Goal: Task Accomplishment & Management: Use online tool/utility

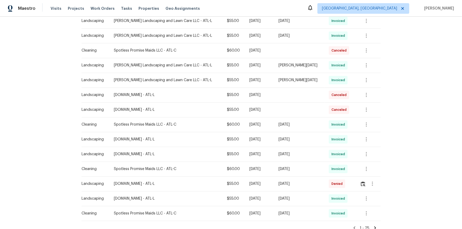
scroll to position [302, 0]
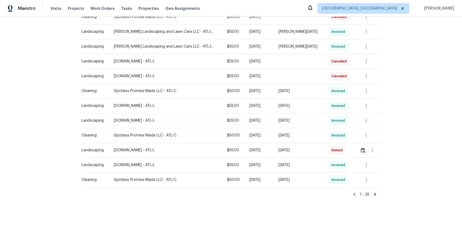
click at [329, 154] on div "1 - 25" at bounding box center [231, 193] width 299 height 10
click at [329, 154] on icon at bounding box center [375, 194] width 5 height 5
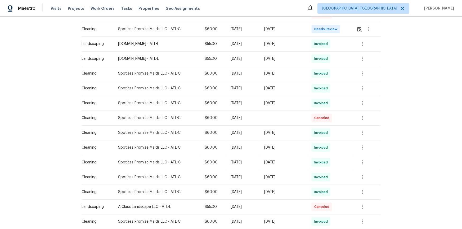
scroll to position [192, 0]
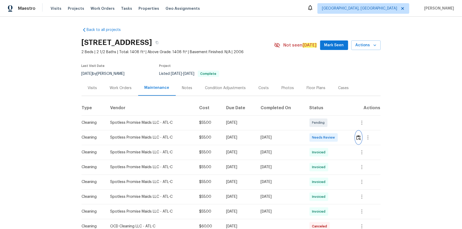
click at [329, 140] on img "button" at bounding box center [358, 137] width 5 height 5
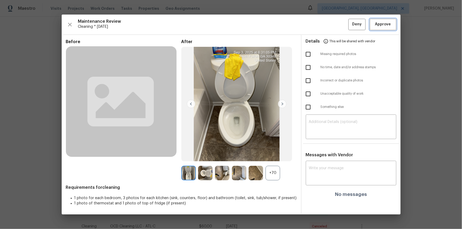
click at [329, 25] on span "Approve" at bounding box center [383, 24] width 16 height 7
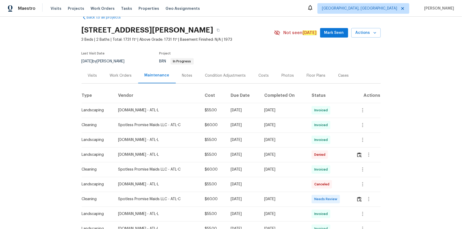
scroll to position [24, 0]
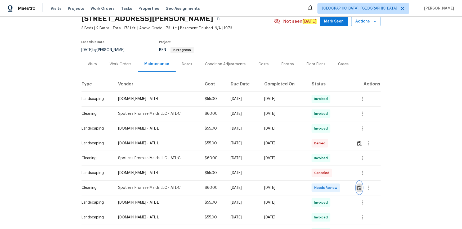
click at [360, 188] on img "button" at bounding box center [359, 188] width 5 height 5
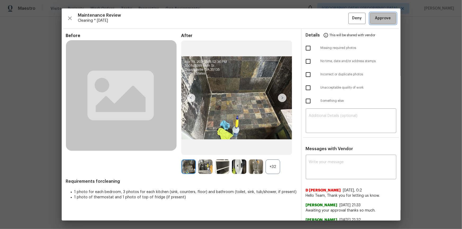
click at [384, 21] on button "Approve" at bounding box center [383, 18] width 26 height 11
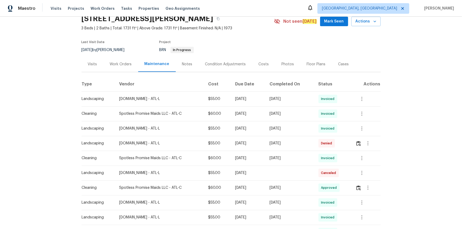
click at [355, 189] on td at bounding box center [365, 188] width 29 height 15
click at [356, 187] on button "button" at bounding box center [359, 188] width 6 height 13
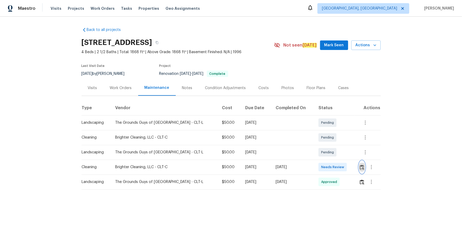
click at [232, 115] on button "button" at bounding box center [362, 167] width 6 height 13
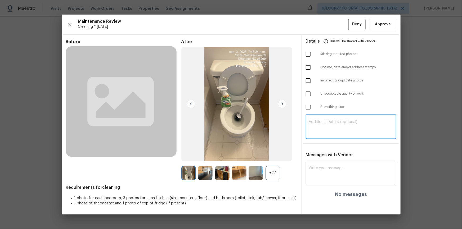
click at [232, 115] on textarea at bounding box center [351, 127] width 84 height 15
paste textarea "Maintenance Audit Team: Hello! Unfortunately, this cleaning visit completed on …"
type textarea "Maintenance Audit Team: Hello! Unfortunately, this cleaning visit completed on …"
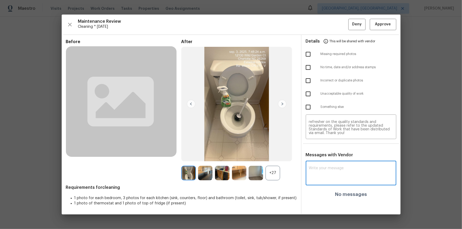
click at [232, 115] on textarea at bounding box center [351, 174] width 84 height 15
paste textarea "Maintenance Audit Team: Hello! Unfortunately, this cleaning visit completed on …"
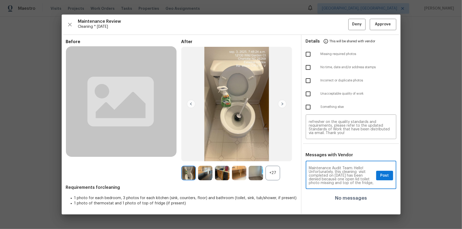
scroll to position [59, 0]
type textarea "Maintenance Audit Team: Hello! Unfortunately, this cleaning visit completed on …"
click at [232, 57] on input "checkbox" at bounding box center [308, 54] width 11 height 11
checkbox input "true"
click at [232, 92] on input "checkbox" at bounding box center [308, 93] width 11 height 11
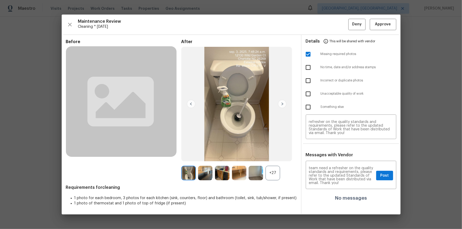
checkbox input "true"
click at [232, 115] on span "Post" at bounding box center [384, 176] width 8 height 7
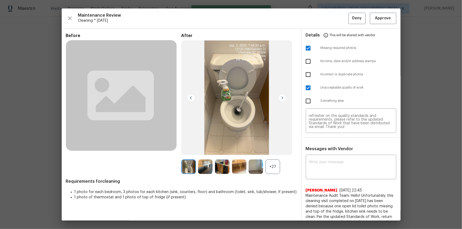
scroll to position [0, 0]
click at [232, 18] on span "Deny" at bounding box center [357, 18] width 10 height 7
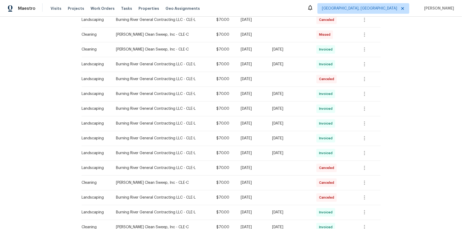
scroll to position [265, 0]
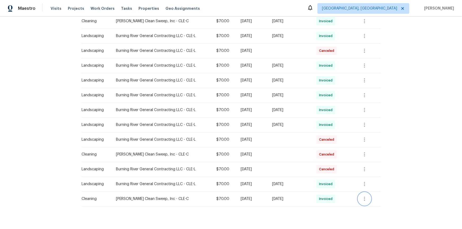
click at [329, 154] on button "button" at bounding box center [364, 199] width 13 height 13
click at [329, 154] on li "View details" at bounding box center [376, 207] width 37 height 9
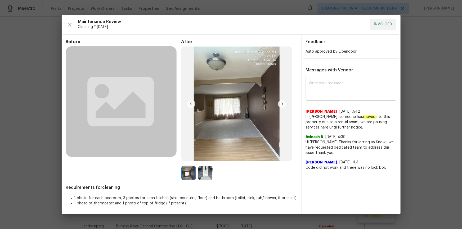
scroll to position [265, 0]
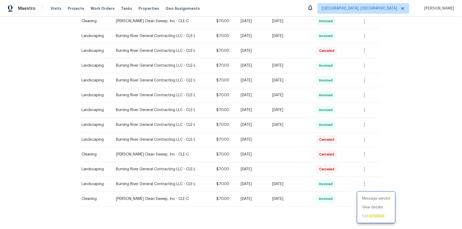
click at [417, 82] on div at bounding box center [231, 114] width 462 height 229
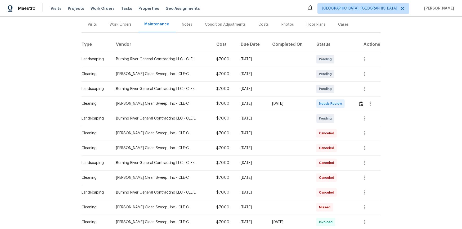
scroll to position [0, 0]
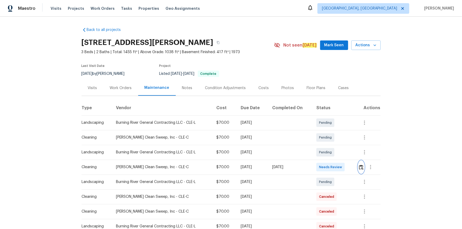
click at [361, 165] on img "button" at bounding box center [361, 167] width 5 height 5
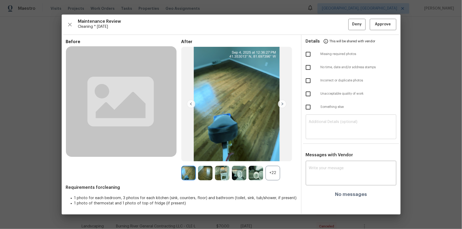
click at [339, 127] on textarea at bounding box center [351, 127] width 84 height 15
paste textarea "Maintenance Audit Team: Hello! Unfortunately, this cleaning visit completed on …"
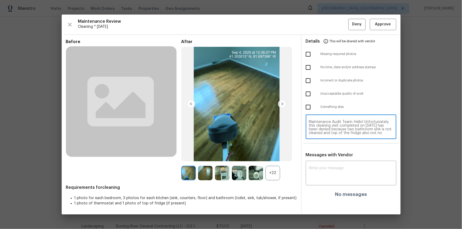
scroll to position [44, 0]
type textarea "Maintenance Audit Team: Hello! Unfortunately, this cleaning visit completed on …"
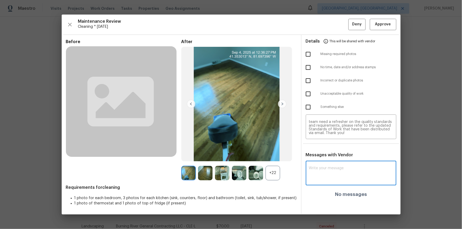
click at [327, 180] on textarea at bounding box center [351, 174] width 84 height 15
paste textarea "Maintenance Audit Team: Hello! Unfortunately, this cleaning visit completed on …"
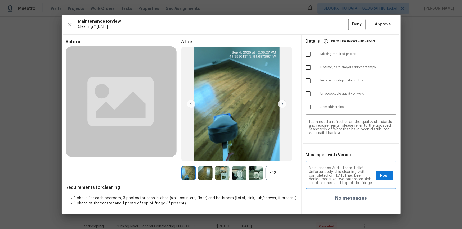
scroll to position [10, 0]
type textarea "Maintenance Audit Team: Hello! Unfortunately, this cleaning visit completed on …"
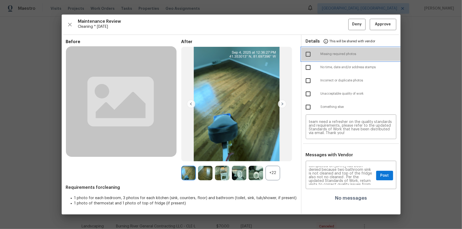
click at [302, 53] on div "Missing required photos" at bounding box center [351, 54] width 99 height 13
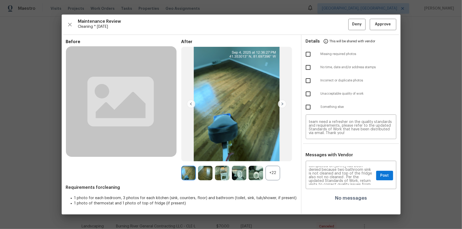
click at [309, 96] on input "checkbox" at bounding box center [308, 93] width 11 height 11
checkbox input "true"
click at [388, 178] on span "Post" at bounding box center [384, 176] width 8 height 7
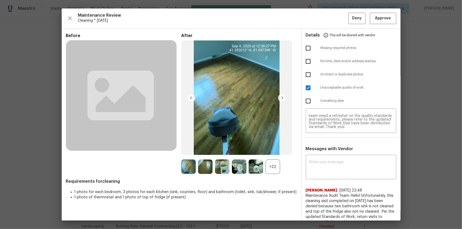
scroll to position [0, 0]
click at [348, 17] on button "Deny" at bounding box center [356, 18] width 17 height 11
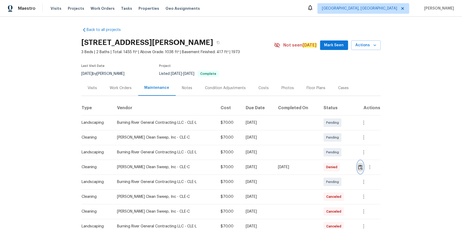
click at [361, 169] on img "button" at bounding box center [360, 167] width 5 height 5
click at [361, 167] on img "button" at bounding box center [360, 167] width 5 height 5
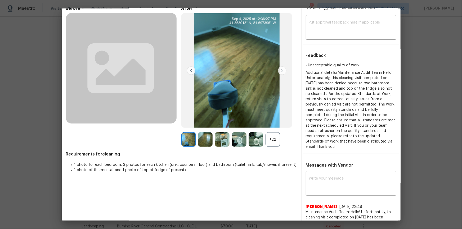
scroll to position [72, 0]
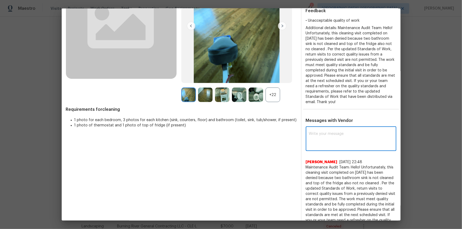
click at [333, 140] on textarea at bounding box center [351, 139] width 84 height 15
paste textarea "Maintenance Audit Team: Hello! Unfortunately, this cleaning visit completed on …"
type textarea "Maintenance Audit Team: Hello! Unfortunately, this cleaning visit completed on …"
paste textarea "Please disregard the previous denial reason"
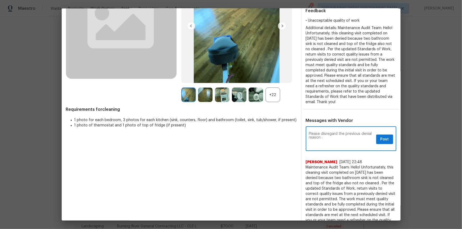
paste textarea "Please disregard the previous denial reason"
paste textarea "Maintenance Audit Team: Hello! Unfortunately, this cleaning visit completed on …"
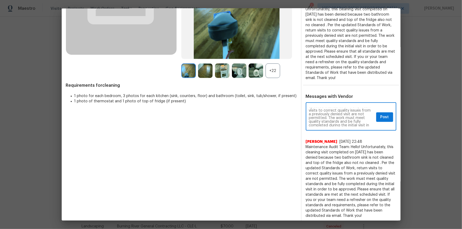
scroll to position [97, 0]
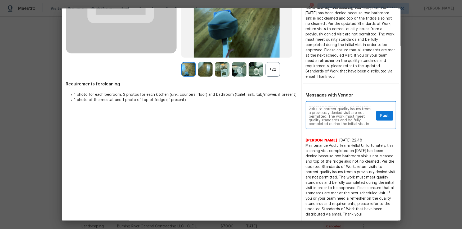
type textarea "Please disregard the previous denial reason : Maintenance Audit Team: Hello! Un…"
click at [383, 114] on span "Post" at bounding box center [384, 116] width 8 height 7
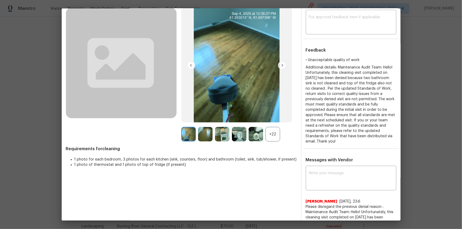
scroll to position [0, 0]
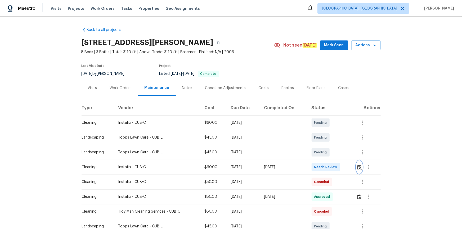
click at [358, 165] on img "button" at bounding box center [359, 167] width 5 height 5
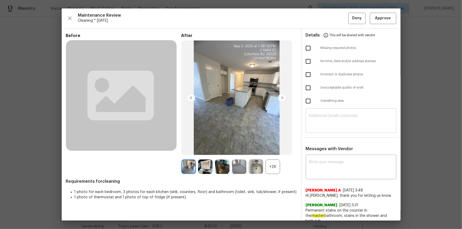
click at [337, 119] on textarea at bounding box center [351, 121] width 84 height 15
paste textarea "Maintenance Audit Team: Hello! Unfortunately, this cleaning visit completed on …"
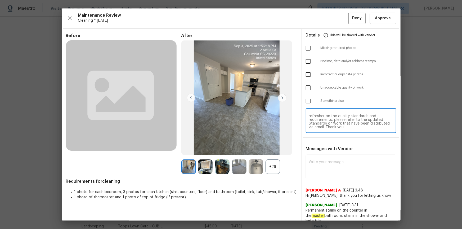
paste textarea "Maintenance Audit Team: Hello! Unfortunately, this cleaning visit completed on …"
type textarea "Maintenance Audit Team: Hello! Unfortunately, this cleaning visit completed on …"
click at [331, 168] on textarea at bounding box center [351, 167] width 84 height 15
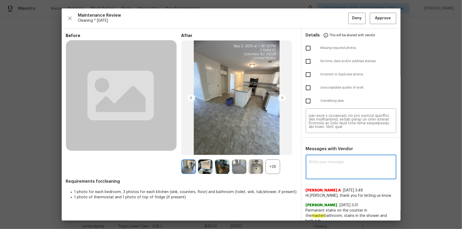
paste textarea "Maintenance Audit Team: Hello! Unfortunately, this cleaning visit completed on …"
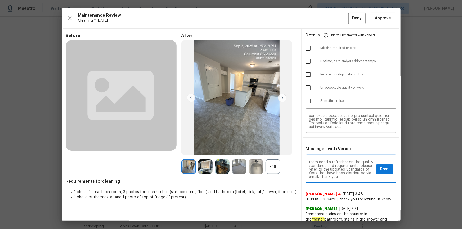
type textarea "Maintenance Audit Team: Hello! Unfortunately, this cleaning visit completed on …"
click at [304, 89] on input "checkbox" at bounding box center [308, 87] width 11 height 11
checkbox input "true"
click at [382, 169] on span "Post" at bounding box center [384, 169] width 8 height 7
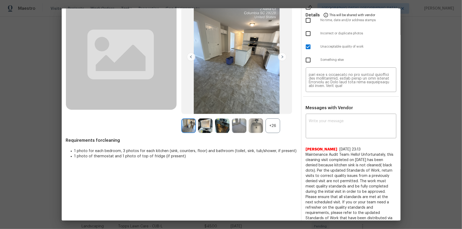
scroll to position [0, 0]
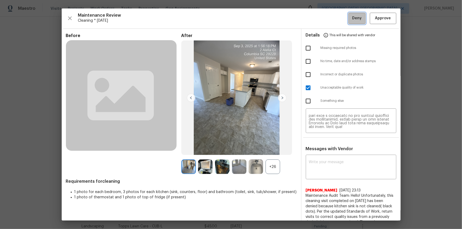
click at [352, 19] on span "Deny" at bounding box center [357, 18] width 10 height 7
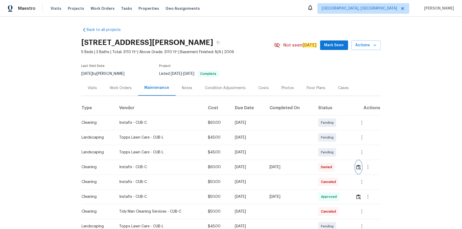
drag, startPoint x: 361, startPoint y: 168, endPoint x: 374, endPoint y: 223, distance: 56.6
click at [361, 168] on div at bounding box center [368, 167] width 25 height 13
click at [364, 167] on button "button" at bounding box center [368, 167] width 13 height 13
click at [358, 169] on div at bounding box center [231, 114] width 462 height 229
click at [359, 167] on img "button" at bounding box center [358, 167] width 5 height 5
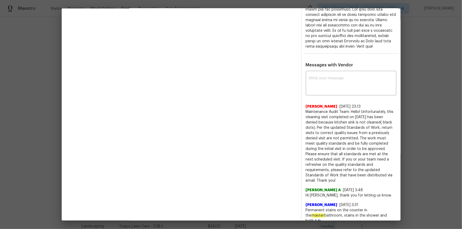
scroll to position [192, 0]
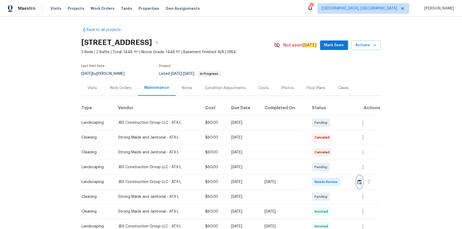
click at [329, 154] on img "button" at bounding box center [359, 182] width 5 height 5
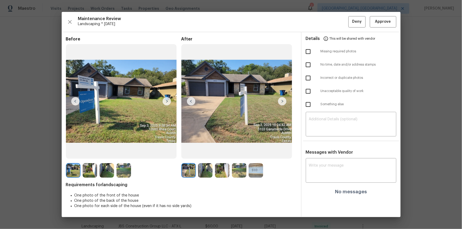
click at [329, 29] on div "Maintenance Review Landscaping * Tue, Sep 02 Deny Approve Before After Requirem…" at bounding box center [231, 114] width 339 height 205
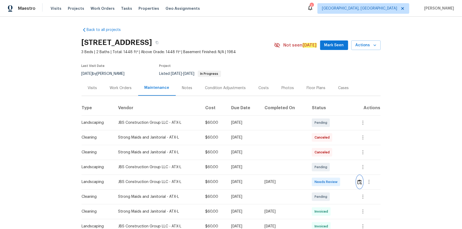
click at [329, 154] on img "button" at bounding box center [359, 182] width 5 height 5
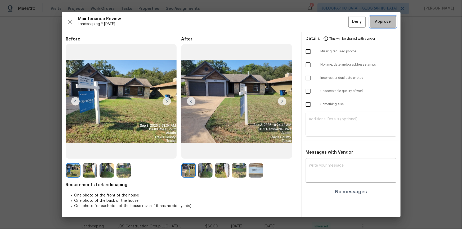
click at [329, 22] on span "Approve" at bounding box center [383, 22] width 16 height 7
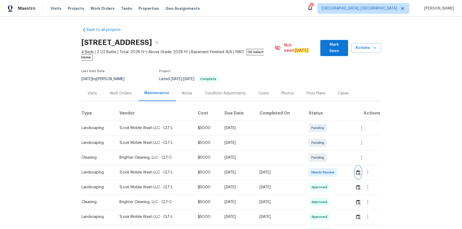
click at [329, 154] on img "button" at bounding box center [358, 172] width 5 height 5
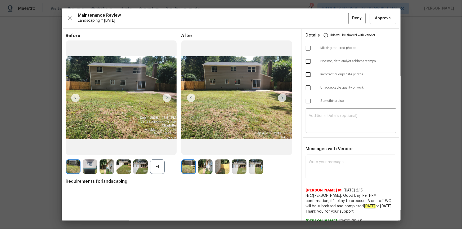
drag, startPoint x: 391, startPoint y: 26, endPoint x: 389, endPoint y: 39, distance: 13.5
click at [329, 26] on div "Maintenance Review Landscaping * [DATE] Deny Approve Before +1 After Requiremen…" at bounding box center [231, 114] width 339 height 212
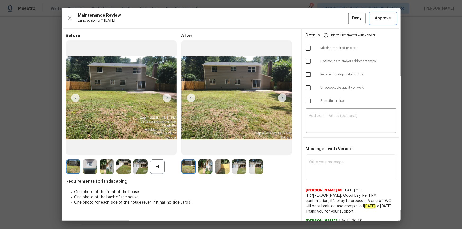
drag, startPoint x: 381, startPoint y: 19, endPoint x: 421, endPoint y: 125, distance: 113.3
click at [329, 19] on span "Approve" at bounding box center [383, 18] width 16 height 7
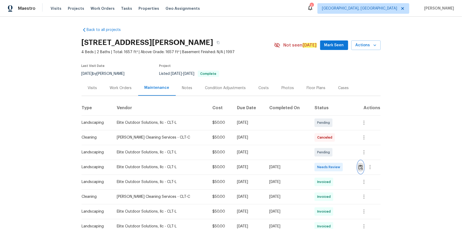
click at [358, 168] on img "button" at bounding box center [360, 167] width 5 height 5
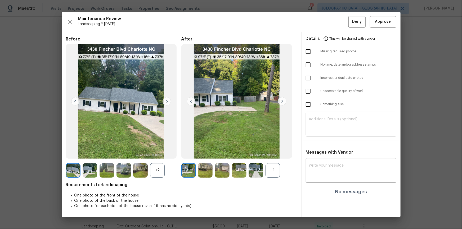
click at [167, 100] on img at bounding box center [167, 101] width 8 height 8
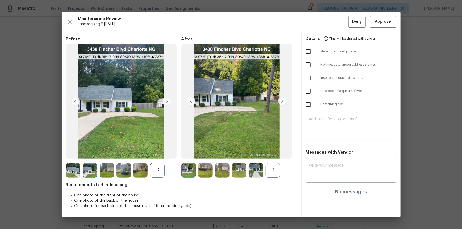
click at [168, 101] on img at bounding box center [167, 101] width 8 height 8
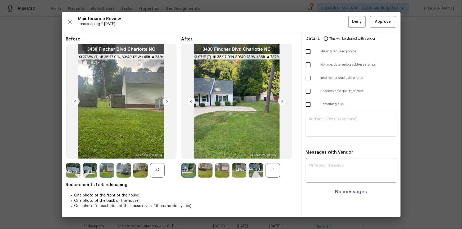
click at [168, 101] on img at bounding box center [167, 101] width 8 height 8
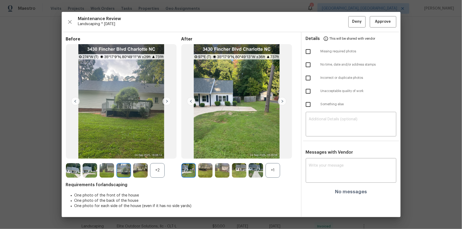
click at [168, 101] on img at bounding box center [167, 101] width 8 height 8
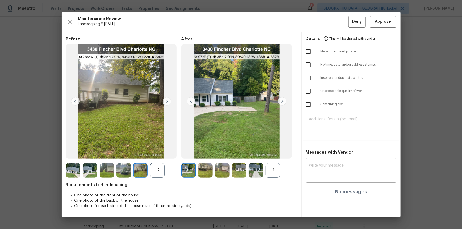
click at [168, 101] on img at bounding box center [167, 101] width 8 height 8
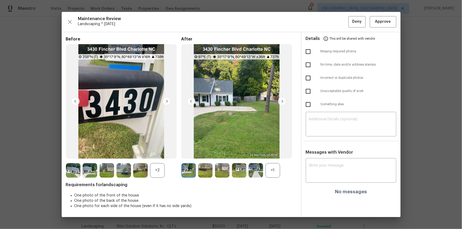
click at [168, 101] on img at bounding box center [167, 101] width 8 height 8
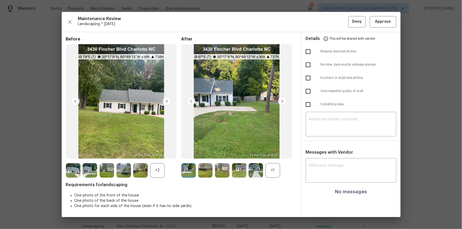
click at [168, 101] on img at bounding box center [167, 101] width 8 height 8
click at [282, 103] on img at bounding box center [282, 101] width 8 height 8
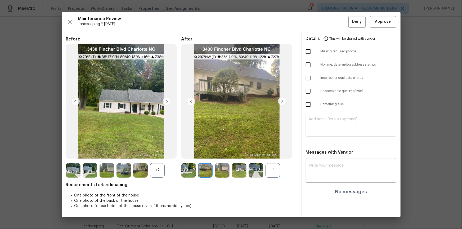
click at [282, 103] on img at bounding box center [282, 101] width 8 height 8
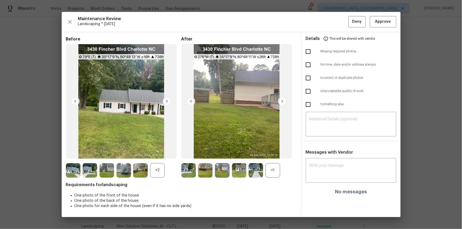
click at [282, 103] on img at bounding box center [282, 101] width 8 height 8
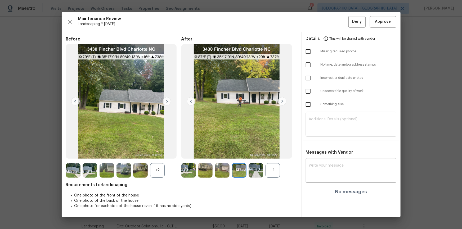
click at [282, 103] on img at bounding box center [282, 101] width 8 height 8
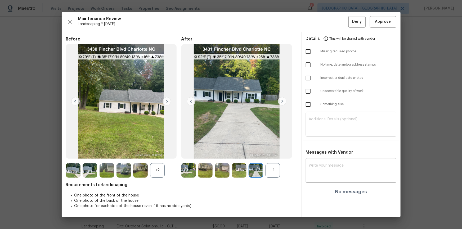
click at [282, 103] on img at bounding box center [282, 101] width 8 height 8
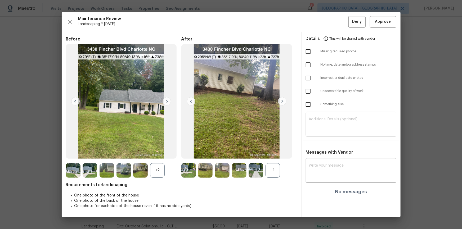
click at [282, 103] on img at bounding box center [282, 101] width 8 height 8
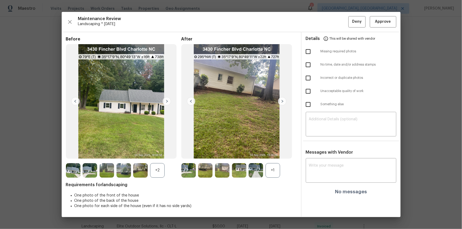
click at [282, 103] on img at bounding box center [282, 101] width 8 height 8
click at [189, 100] on img at bounding box center [191, 101] width 8 height 8
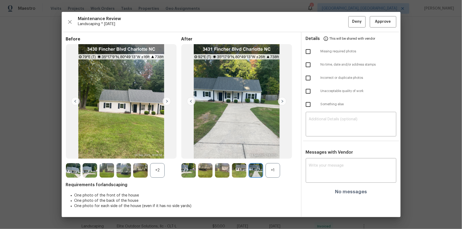
click at [190, 100] on img at bounding box center [191, 101] width 8 height 8
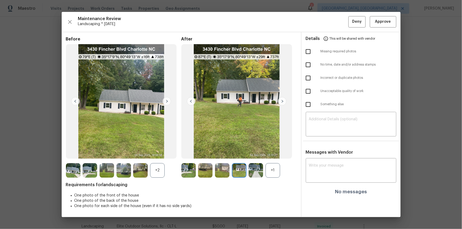
click at [190, 100] on img at bounding box center [191, 101] width 8 height 8
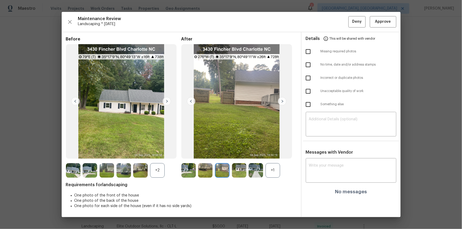
click at [190, 100] on img at bounding box center [191, 101] width 8 height 8
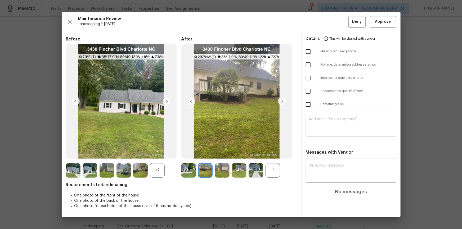
click at [190, 100] on img at bounding box center [191, 101] width 8 height 8
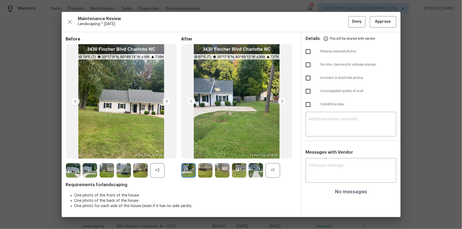
click at [190, 100] on img at bounding box center [191, 101] width 8 height 8
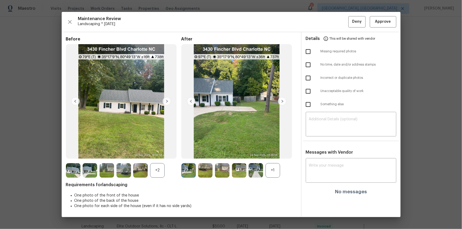
click at [190, 100] on img at bounding box center [191, 101] width 8 height 8
click at [191, 101] on img at bounding box center [191, 101] width 8 height 8
click at [193, 100] on img at bounding box center [191, 101] width 8 height 8
click at [378, 26] on button "Approve" at bounding box center [383, 21] width 26 height 11
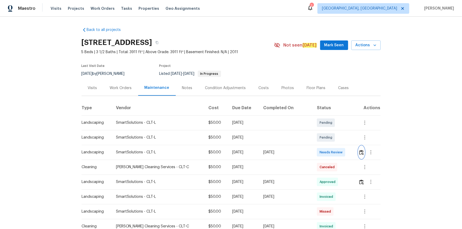
click at [329, 151] on img "button" at bounding box center [361, 152] width 5 height 5
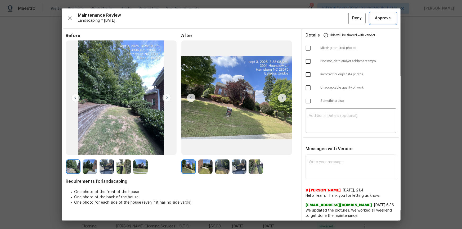
click at [329, 15] on span "Approve" at bounding box center [383, 18] width 16 height 7
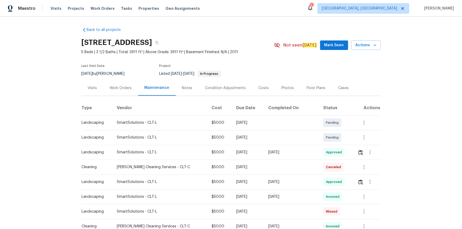
drag, startPoint x: 231, startPoint y: 142, endPoint x: 157, endPoint y: 161, distance: 76.5
click at [280, 37] on div "3904 Hounslow Ln, Harrisburg, NC 28075 5 Beds | 3 1/2 Baths | Total: 3911 ft² |…" at bounding box center [231, 45] width 299 height 19
click at [329, 154] on img "button" at bounding box center [360, 152] width 5 height 5
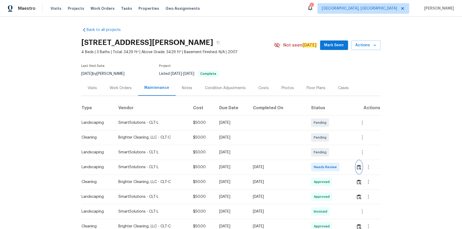
click at [329, 154] on img "button" at bounding box center [359, 167] width 5 height 5
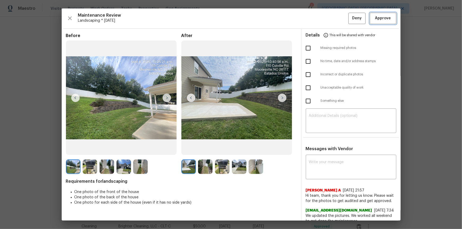
drag, startPoint x: 378, startPoint y: 13, endPoint x: 393, endPoint y: 71, distance: 59.7
click at [329, 14] on button "Approve" at bounding box center [383, 18] width 26 height 11
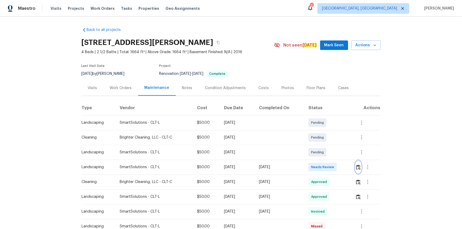
click at [329, 154] on img "button" at bounding box center [358, 167] width 5 height 5
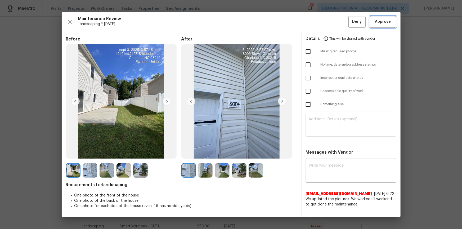
click at [329, 26] on button "Approve" at bounding box center [383, 21] width 26 height 11
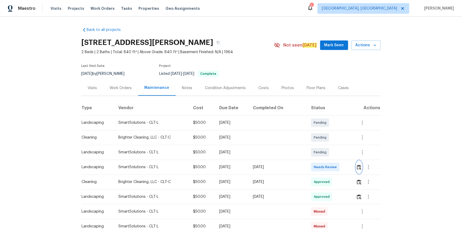
click at [329, 154] on img "button" at bounding box center [359, 167] width 5 height 5
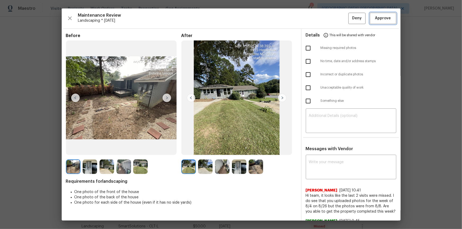
click at [329, 18] on span "Approve" at bounding box center [383, 18] width 16 height 7
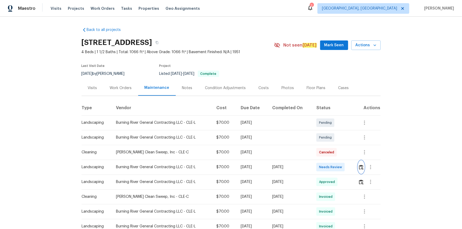
click at [329, 154] on img "button" at bounding box center [361, 167] width 5 height 5
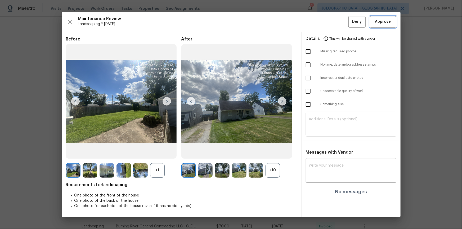
click at [329, 21] on span "Approve" at bounding box center [383, 22] width 16 height 7
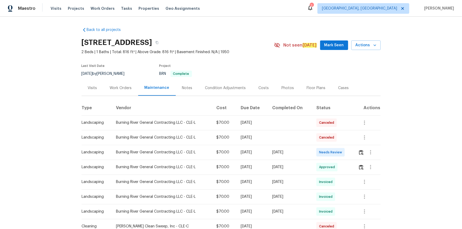
click at [329, 154] on td at bounding box center [367, 152] width 26 height 15
click at [329, 151] on img "button" at bounding box center [361, 152] width 5 height 5
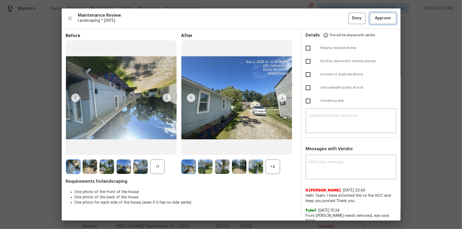
drag, startPoint x: 388, startPoint y: 17, endPoint x: 399, endPoint y: 149, distance: 132.1
click at [329, 17] on span "Approve" at bounding box center [383, 18] width 18 height 7
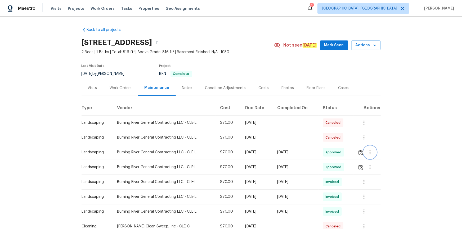
click at [329, 151] on button "button" at bounding box center [370, 152] width 13 height 13
click at [329, 154] on div at bounding box center [231, 114] width 462 height 229
click at [329, 152] on img "button" at bounding box center [360, 152] width 5 height 5
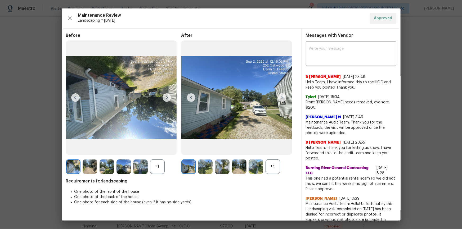
drag, startPoint x: 428, startPoint y: 64, endPoint x: 408, endPoint y: 87, distance: 30.6
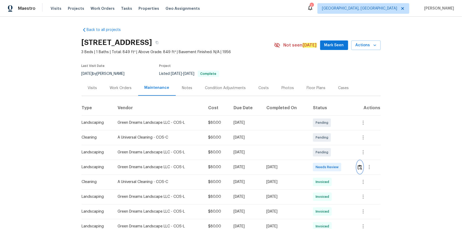
click at [329, 154] on img "button" at bounding box center [360, 167] width 5 height 5
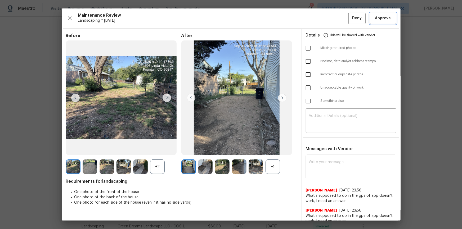
click at [329, 14] on button "Approve" at bounding box center [383, 18] width 26 height 11
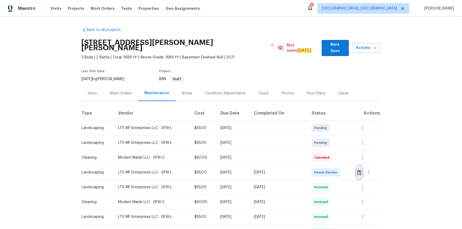
click at [329, 154] on img "button" at bounding box center [359, 172] width 5 height 5
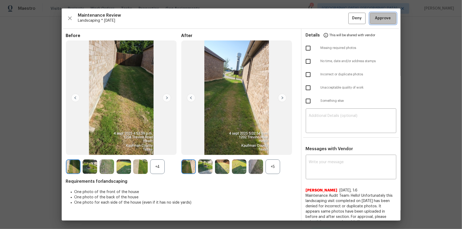
click at [329, 15] on span "Approve" at bounding box center [383, 18] width 18 height 7
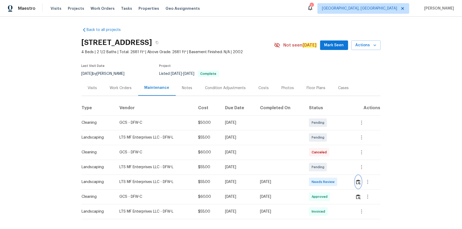
click at [329, 154] on img "button" at bounding box center [358, 182] width 5 height 5
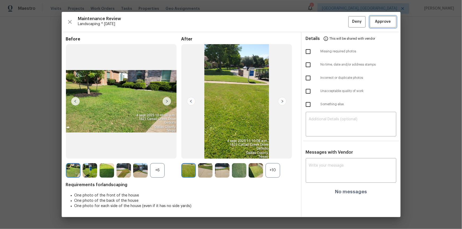
click at [329, 17] on button "Approve" at bounding box center [383, 21] width 26 height 11
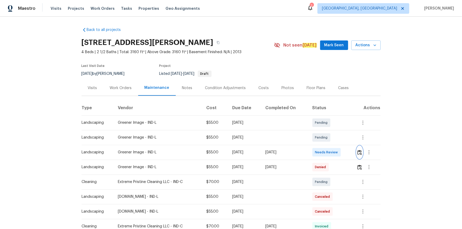
click at [329, 153] on img "button" at bounding box center [359, 152] width 5 height 5
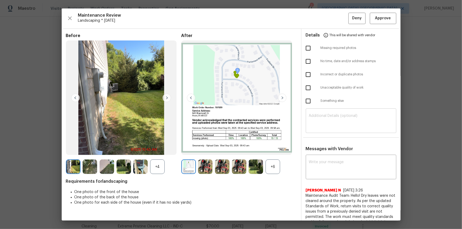
click at [329, 114] on textarea at bounding box center [351, 121] width 84 height 15
paste textarea "Maintenance Audit Team: Hello! Unfortunately, this landscaping visit completed …"
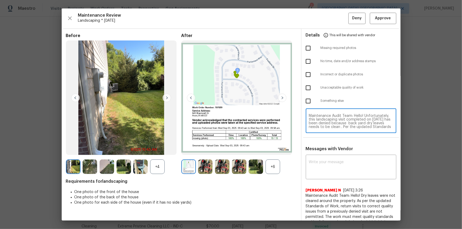
scroll to position [41, 0]
type textarea "Maintenance Audit Team: Hello! Unfortunately, this landscaping visit completed …"
paste textarea "Maintenance Audit Team: Hello! Unfortunately, this landscaping visit completed …"
click at [329, 154] on textarea at bounding box center [351, 167] width 84 height 15
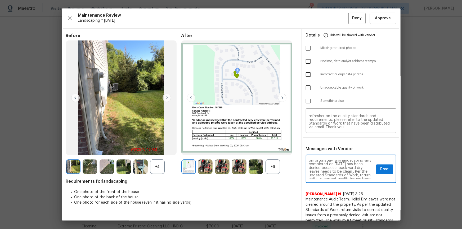
scroll to position [10, 0]
type textarea "Maintenance Audit Team: Hello! Unfortunately, this landscaping visit completed …"
click at [308, 86] on input "checkbox" at bounding box center [308, 87] width 11 height 11
checkbox input "true"
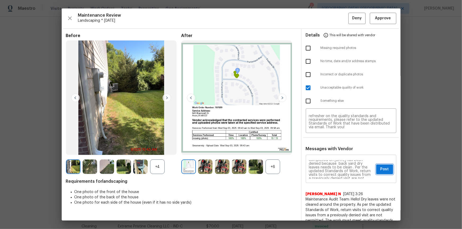
click at [329, 154] on span "Post" at bounding box center [384, 169] width 8 height 7
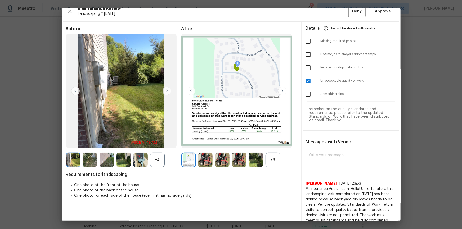
scroll to position [0, 0]
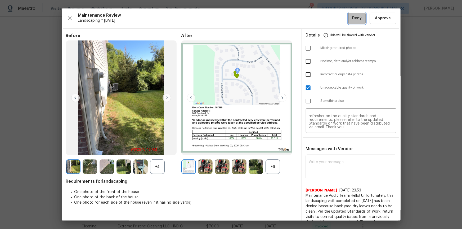
drag, startPoint x: 354, startPoint y: 15, endPoint x: 353, endPoint y: 26, distance: 10.6
click at [329, 16] on span "Deny" at bounding box center [357, 18] width 10 height 7
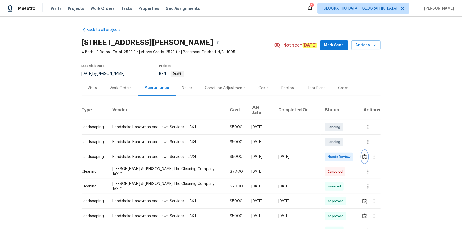
click at [329, 154] on img "button" at bounding box center [364, 156] width 5 height 5
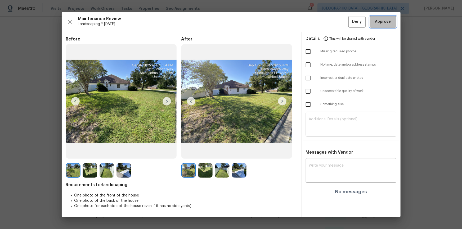
drag, startPoint x: 391, startPoint y: 19, endPoint x: 404, endPoint y: 138, distance: 119.6
click at [329, 19] on span "Approve" at bounding box center [383, 22] width 18 height 7
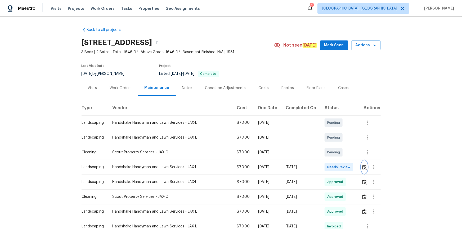
click at [329, 154] on img "button" at bounding box center [364, 167] width 5 height 5
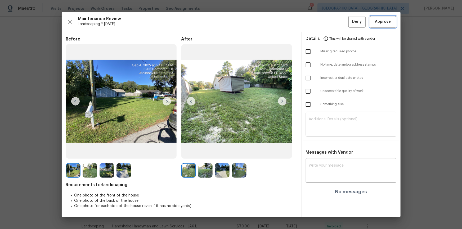
click at [329, 19] on span "Approve" at bounding box center [383, 22] width 16 height 7
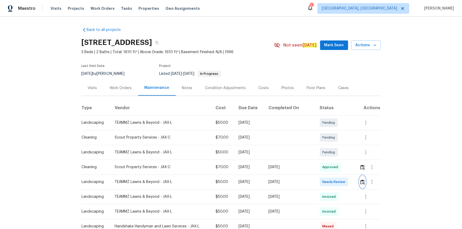
click at [329, 154] on img "button" at bounding box center [362, 182] width 5 height 5
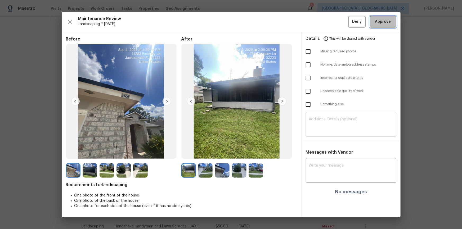
click at [329, 17] on button "Approve" at bounding box center [383, 21] width 26 height 11
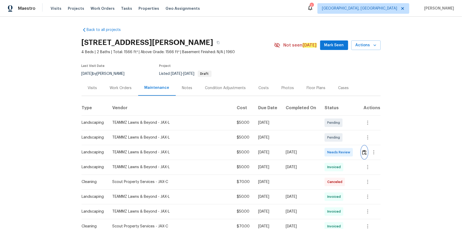
click at [329, 150] on img "button" at bounding box center [364, 152] width 5 height 5
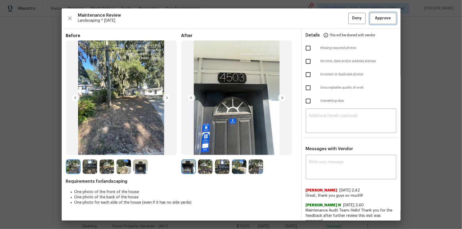
click at [329, 18] on span "Approve" at bounding box center [383, 18] width 18 height 7
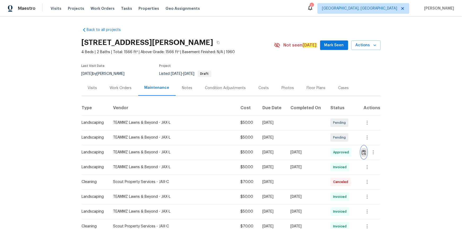
click at [329, 153] on img "button" at bounding box center [364, 152] width 5 height 5
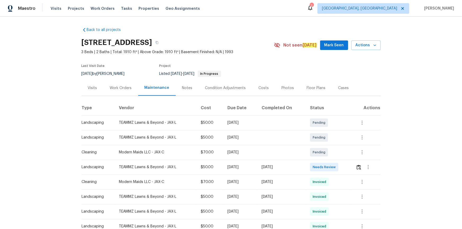
click at [329, 154] on td at bounding box center [366, 167] width 29 height 15
click at [329, 154] on img "button" at bounding box center [359, 167] width 5 height 5
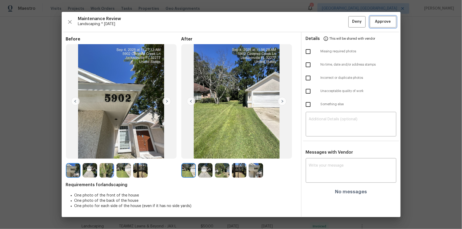
click at [329, 26] on button "Approve" at bounding box center [383, 21] width 26 height 11
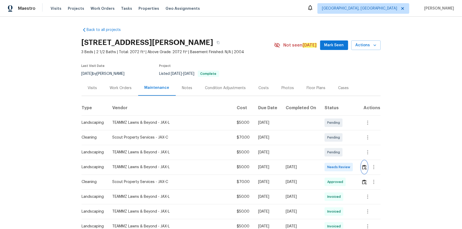
click at [329, 154] on img "button" at bounding box center [364, 167] width 5 height 5
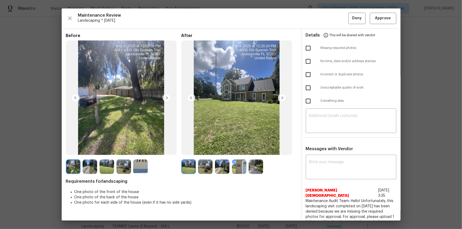
click at [329, 11] on div "Maintenance Review Landscaping * [DATE] Deny Approve Before After Requirements …" at bounding box center [231, 114] width 339 height 212
click at [329, 21] on button "Approve" at bounding box center [383, 18] width 26 height 11
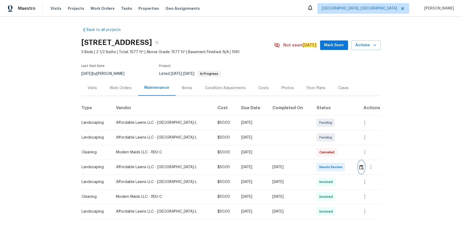
click at [329, 154] on img "button" at bounding box center [361, 167] width 5 height 5
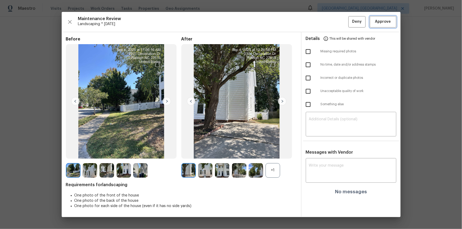
click at [329, 20] on span "Approve" at bounding box center [383, 22] width 16 height 7
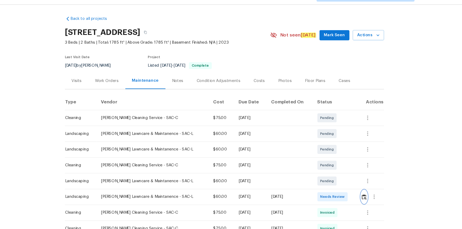
click at [329, 154] on img "button" at bounding box center [362, 197] width 5 height 5
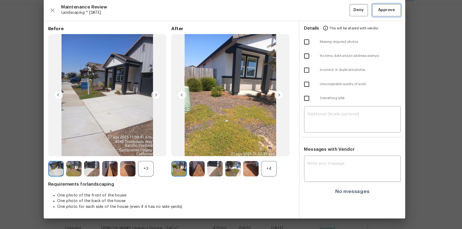
click at [329, 27] on button "Approve" at bounding box center [383, 21] width 26 height 11
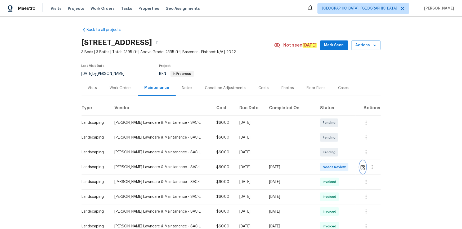
click at [329, 154] on button "button" at bounding box center [363, 167] width 6 height 13
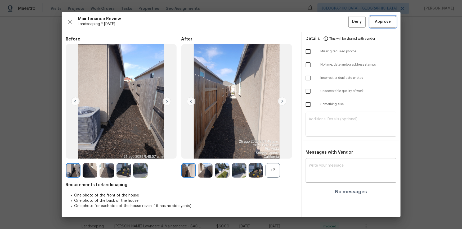
click at [329, 23] on span "Approve" at bounding box center [383, 22] width 16 height 7
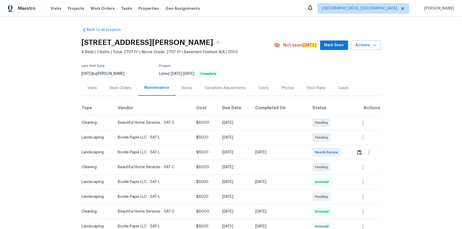
click at [340, 0] on html "Maestro Visits Projects Work Orders Tasks Properties Geo Assignments Albuquerqu…" at bounding box center [231, 114] width 462 height 229
click at [360, 154] on img "button" at bounding box center [359, 152] width 5 height 5
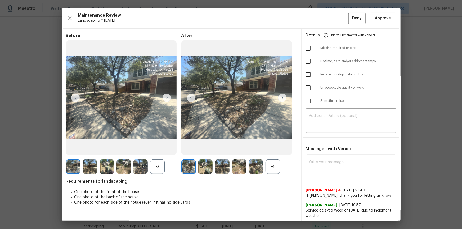
click at [390, 26] on div "Maintenance Review Landscaping * Thu, Sep 04 Deny Approve Before +3 After +1 Re…" at bounding box center [231, 114] width 339 height 212
click at [384, 18] on span "Approve" at bounding box center [383, 18] width 16 height 7
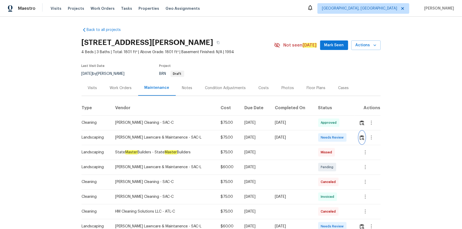
click at [360, 136] on img "button" at bounding box center [362, 137] width 5 height 5
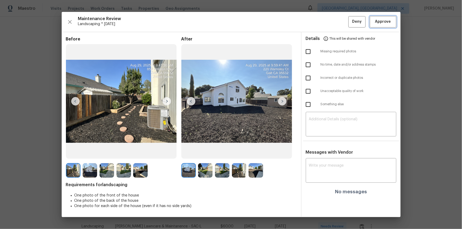
drag, startPoint x: 381, startPoint y: 20, endPoint x: 205, endPoint y: 104, distance: 195.3
click at [381, 21] on span "Approve" at bounding box center [383, 22] width 16 height 7
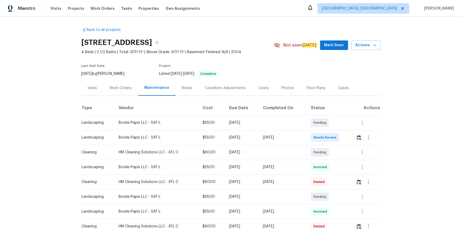
click at [120, 91] on div "Work Orders" at bounding box center [121, 88] width 35 height 16
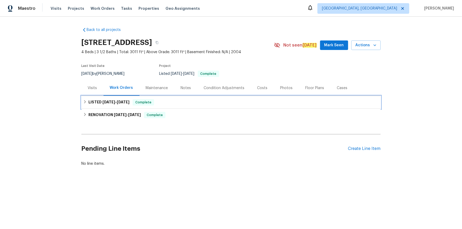
click at [116, 105] on h6 "LISTED 8/18/25 - 8/22/25" at bounding box center [108, 102] width 41 height 6
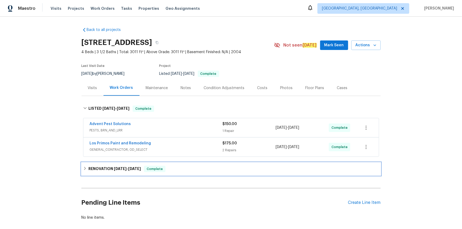
click at [97, 154] on h6 "RENOVATION 6/2/25 - 6/13/25" at bounding box center [114, 169] width 52 height 6
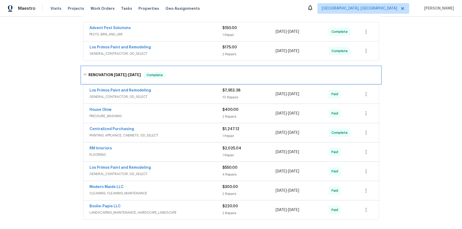
scroll to position [172, 0]
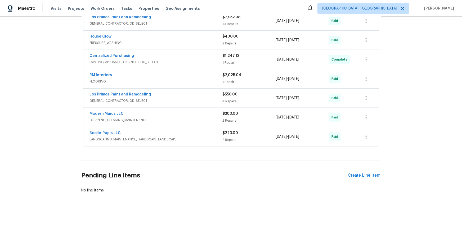
click at [44, 109] on div "Back to all projects 14203 Windy Crk, Helotes, TX 78023 4 Beds | 3 1/2 Baths | …" at bounding box center [231, 123] width 462 height 213
click at [117, 137] on span "LANDSCAPING_MAINTENANCE, HARDSCAPE_LANDSCAPE" at bounding box center [156, 139] width 133 height 5
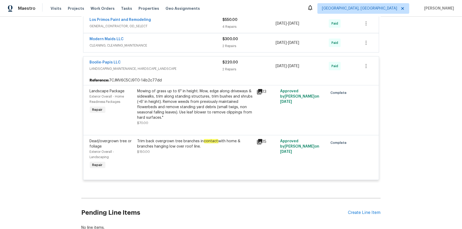
scroll to position [220, 0]
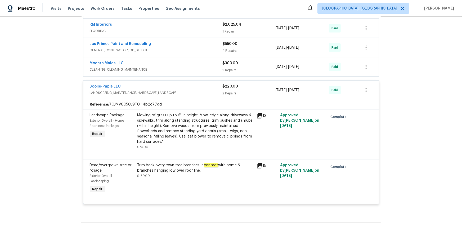
click at [255, 116] on div "13" at bounding box center [267, 131] width 24 height 40
click at [257, 116] on icon at bounding box center [259, 115] width 5 height 5
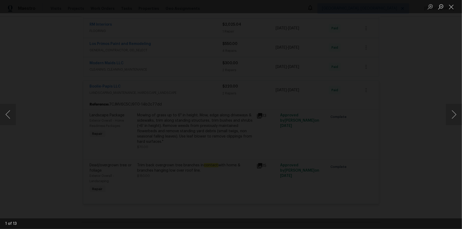
click at [329, 113] on button "Next image" at bounding box center [454, 114] width 16 height 21
click at [329, 111] on button "Next image" at bounding box center [454, 114] width 16 height 21
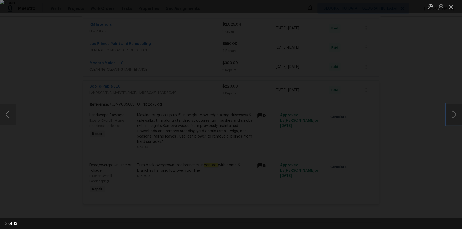
click at [329, 122] on button "Next image" at bounding box center [454, 114] width 16 height 21
click at [329, 8] on button "Close lightbox" at bounding box center [451, 6] width 11 height 9
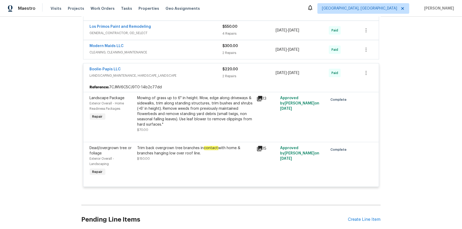
scroll to position [237, 0]
click at [148, 58] on div "Modern Maids LLC CLEANING, CLEANING_MAINTENANCE $300.00 2 Repairs 6/9/2025 - 6/…" at bounding box center [230, 50] width 295 height 19
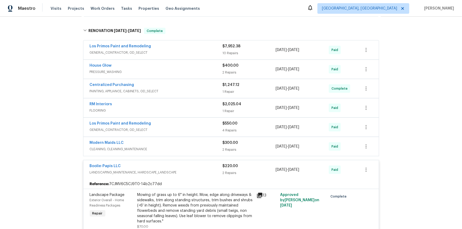
scroll to position [44, 0]
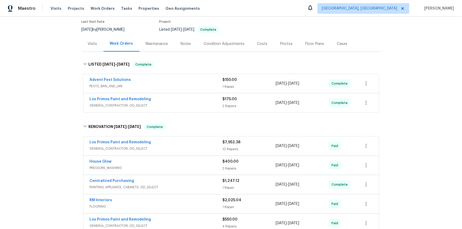
click at [154, 45] on div "Maintenance" at bounding box center [157, 43] width 22 height 5
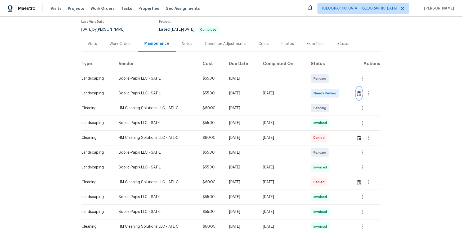
click at [329, 91] on img "button" at bounding box center [359, 93] width 5 height 5
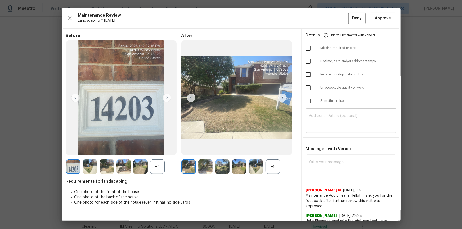
click at [329, 125] on textarea at bounding box center [351, 121] width 84 height 15
paste textarea "Maintenance Audit Team: Hello! Unfortunately, this landscaping visit completed …"
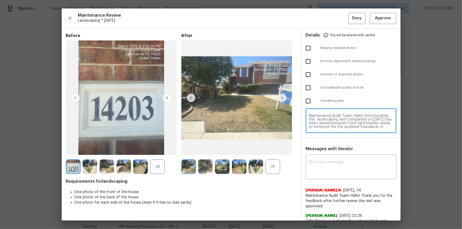
scroll to position [41, 0]
type textarea "Maintenance Audit Team: Hello! Unfortunately, this landscaping visit completed …"
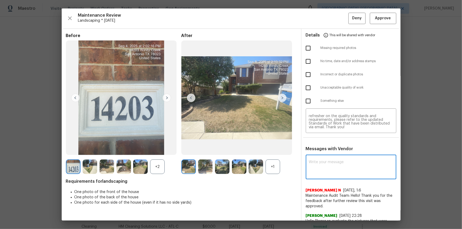
click at [329, 154] on textarea at bounding box center [351, 167] width 84 height 15
paste textarea "Maintenance Audit Team: Hello! Unfortunately, this landscaping visit completed …"
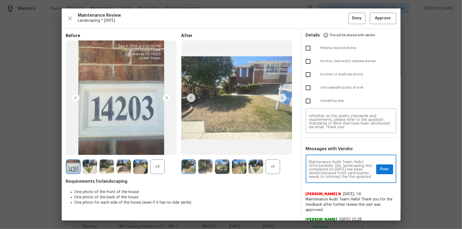
scroll to position [10, 0]
type textarea "Maintenance Audit Team: Hello! Unfortunately, this landscaping visit completed …"
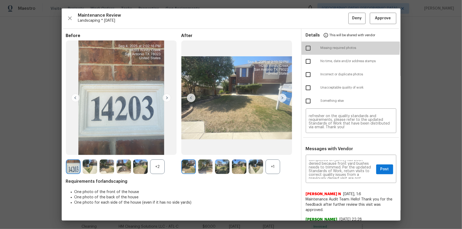
click at [306, 46] on input "checkbox" at bounding box center [308, 48] width 11 height 11
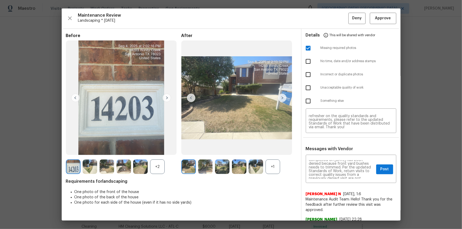
click at [304, 47] on input "checkbox" at bounding box center [308, 48] width 11 height 11
checkbox input "false"
click at [303, 90] on input "checkbox" at bounding box center [308, 87] width 11 height 11
checkbox input "true"
click at [329, 154] on button "Post" at bounding box center [384, 170] width 17 height 10
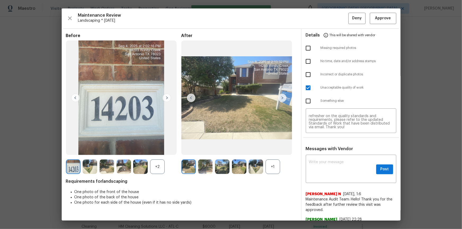
scroll to position [0, 0]
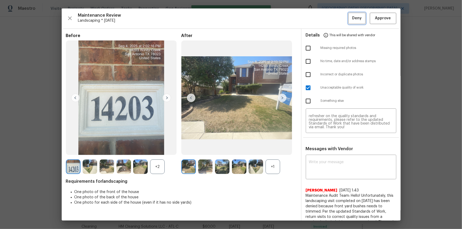
drag, startPoint x: 354, startPoint y: 21, endPoint x: 357, endPoint y: 53, distance: 32.5
click at [329, 21] on button "Deny" at bounding box center [356, 18] width 17 height 11
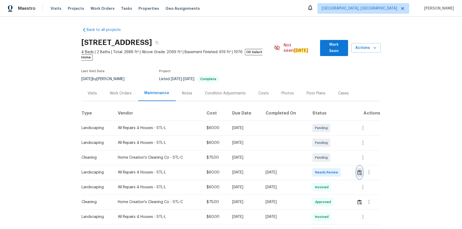
click at [329, 154] on img "button" at bounding box center [359, 172] width 5 height 5
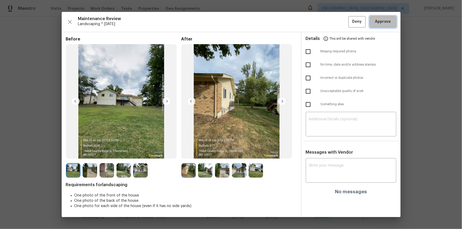
drag, startPoint x: 383, startPoint y: 19, endPoint x: 408, endPoint y: 114, distance: 98.3
click at [329, 20] on span "Approve" at bounding box center [383, 22] width 16 height 7
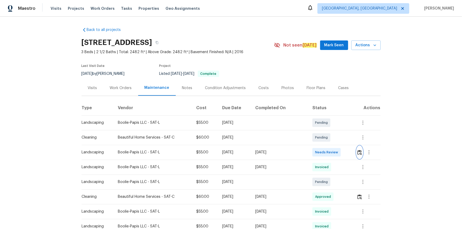
click at [357, 153] on img "button" at bounding box center [359, 152] width 5 height 5
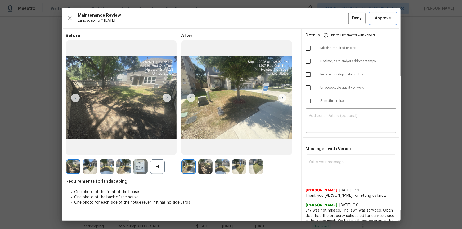
click at [379, 17] on span "Approve" at bounding box center [383, 18] width 16 height 7
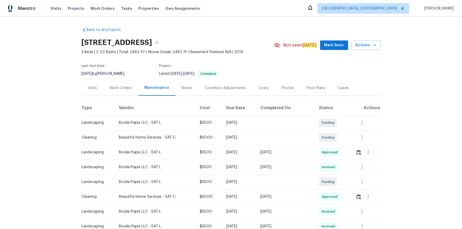
drag, startPoint x: 354, startPoint y: 152, endPoint x: 358, endPoint y: 154, distance: 4.0
click at [354, 152] on td at bounding box center [366, 152] width 29 height 15
click at [359, 151] on img "button" at bounding box center [359, 152] width 5 height 5
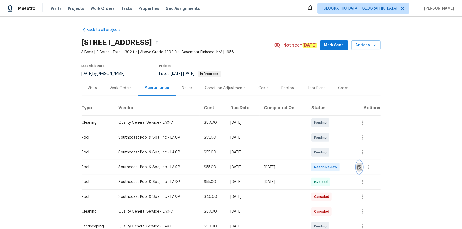
click at [329, 154] on button "button" at bounding box center [359, 167] width 6 height 13
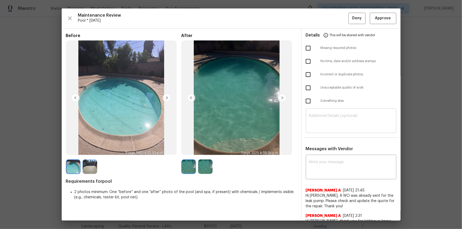
click at [329, 124] on textarea at bounding box center [351, 121] width 84 height 15
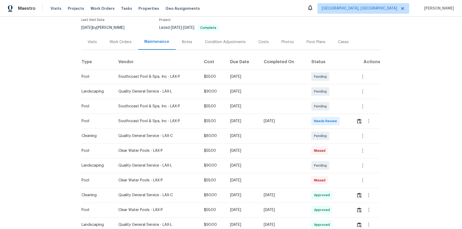
scroll to position [48, 0]
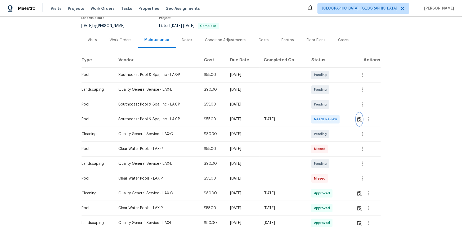
click at [357, 122] on img "button" at bounding box center [359, 119] width 5 height 5
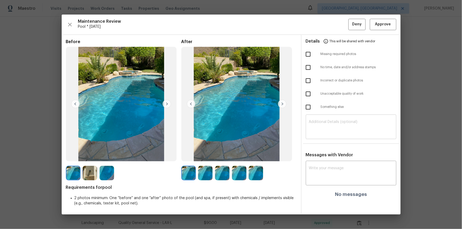
click at [355, 131] on textarea at bounding box center [351, 127] width 84 height 15
paste textarea "Maintenance Audit Team: Hello! Unfortunately this pool visit completed on 09/04…"
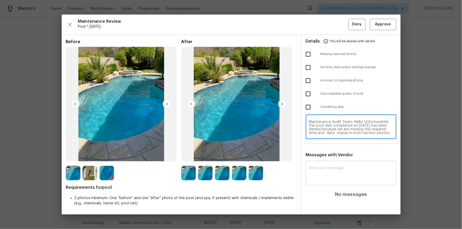
scroll to position [26, 0]
type textarea "Maintenance Audit Team: Hello! Unfortunately this pool visit completed on 09/04…"
paste textarea "Maintenance Audit Team: Hello! Unfortunately this pool visit completed on 09/04…"
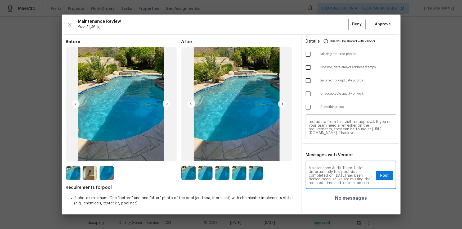
click at [352, 172] on textarea "Maintenance Audit Team: Hello! Unfortunately this pool visit completed on 09/04…" at bounding box center [341, 176] width 65 height 19
type textarea "Maintenance Audit Team: Hello! Unfortunately this pool visit completed on 09/04…"
drag, startPoint x: 308, startPoint y: 90, endPoint x: 302, endPoint y: 98, distance: 10.6
click at [308, 89] on input "checkbox" at bounding box center [308, 93] width 11 height 11
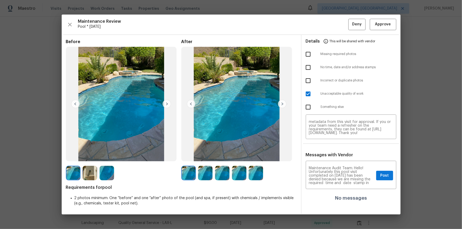
click at [307, 96] on input "checkbox" at bounding box center [308, 93] width 11 height 11
checkbox input "false"
click at [308, 69] on input "checkbox" at bounding box center [308, 67] width 11 height 11
checkbox input "true"
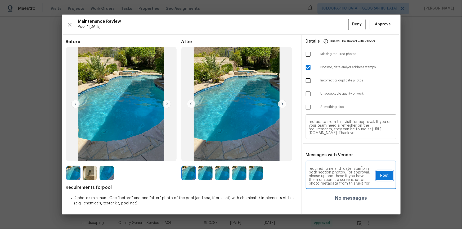
click at [389, 176] on button "Post" at bounding box center [384, 176] width 17 height 10
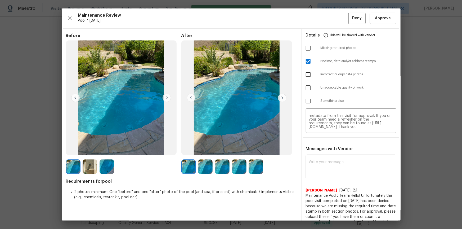
scroll to position [0, 0]
click at [353, 16] on span "Deny" at bounding box center [357, 18] width 10 height 7
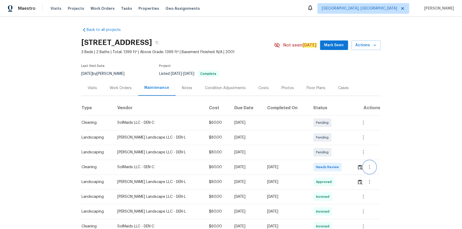
click at [329, 154] on button "button" at bounding box center [369, 167] width 13 height 13
click at [329, 154] on div at bounding box center [231, 114] width 462 height 229
click at [329, 154] on img "button" at bounding box center [360, 167] width 5 height 5
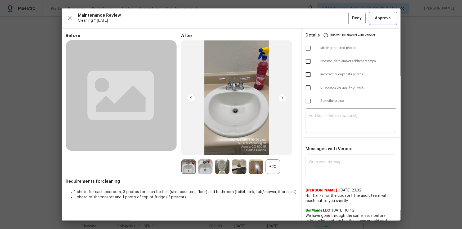
click at [329, 19] on span "Approve" at bounding box center [383, 18] width 16 height 7
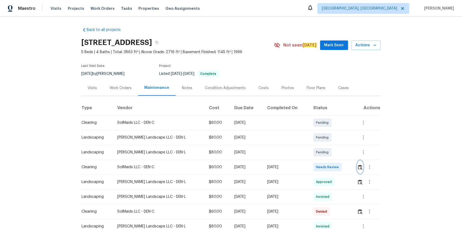
click at [329, 154] on img "button" at bounding box center [360, 167] width 5 height 5
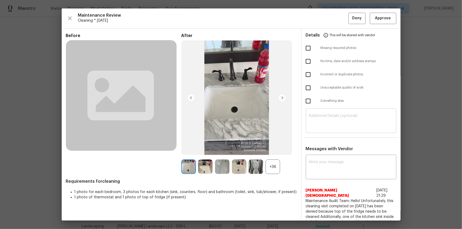
click at [329, 119] on textarea at bounding box center [351, 121] width 84 height 15
paste textarea "Maintenance Audit Team: Hello! Unfortunately, this cleaning visit completed on …"
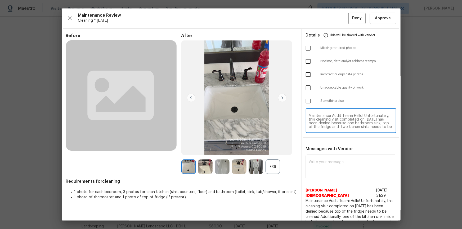
scroll to position [44, 0]
type textarea "Maintenance Audit Team: Hello! Unfortunately, this cleaning visit completed on …"
click at [329, 154] on textarea at bounding box center [351, 167] width 84 height 15
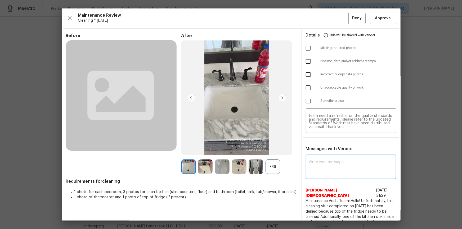
paste textarea "Maintenance Audit Team: Hello! Unfortunately, this cleaning visit completed on …"
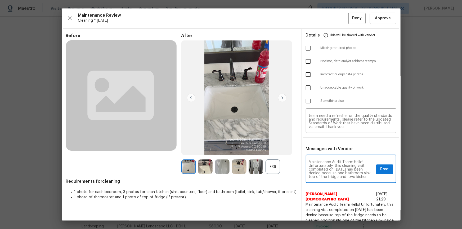
scroll to position [10, 0]
click at [326, 154] on textarea "Maintenance Audit Team: Hello! Unfortunately, this cleaning visit completed on …" at bounding box center [341, 169] width 65 height 19
click at [329, 154] on textarea "Maintenance Audit Team: Hello! Unfortunately, this cleaning visit completed on …" at bounding box center [341, 169] width 65 height 19
type textarea "Maintenance Audit Team: Hello! Unfortunately, this cleaning visit completed on …"
click at [329, 120] on textarea "Maintenance Audit Team: Hello! Unfortunately, this cleaning visit completed on …" at bounding box center [351, 121] width 84 height 15
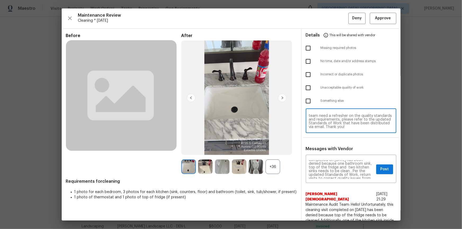
paste textarea "t"
type textarea "Maintenance Audit Team: Hello! Unfortunately, this cleaning visit completed on …"
click at [308, 89] on input "checkbox" at bounding box center [308, 87] width 11 height 11
checkbox input "true"
click at [329, 154] on span "Post" at bounding box center [384, 169] width 8 height 7
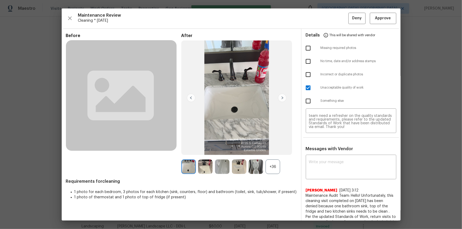
scroll to position [0, 0]
click at [329, 19] on span "Deny" at bounding box center [357, 18] width 10 height 7
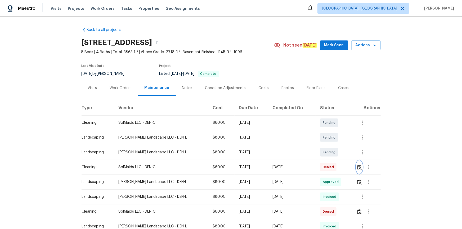
scroll to position [96, 0]
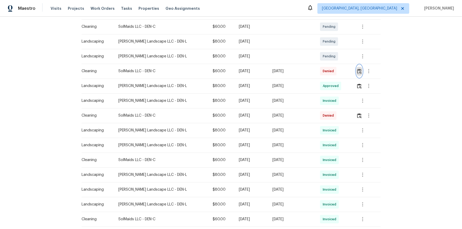
click at [329, 71] on img "button" at bounding box center [359, 71] width 5 height 5
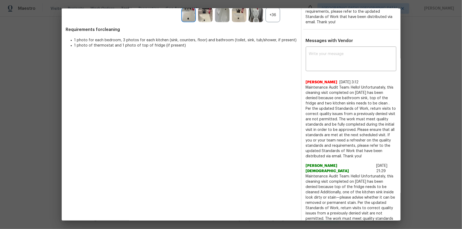
scroll to position [192, 0]
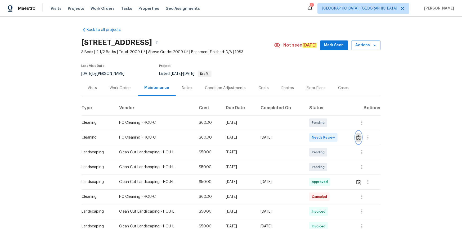
click at [329, 140] on img "button" at bounding box center [358, 137] width 5 height 5
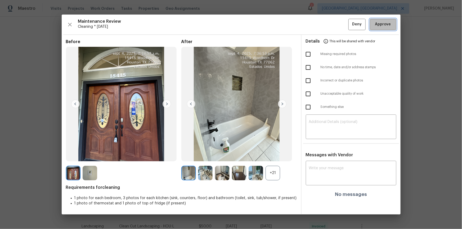
click at [329, 27] on span "Approve" at bounding box center [383, 24] width 16 height 7
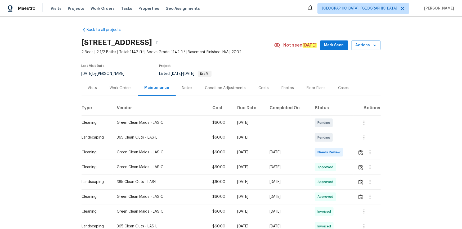
click at [329, 150] on td at bounding box center [366, 152] width 27 height 15
click at [329, 154] on img "button" at bounding box center [360, 152] width 5 height 5
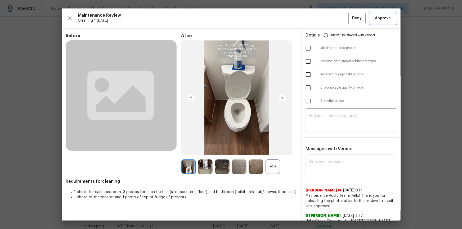
click at [329, 19] on button "Approve" at bounding box center [383, 18] width 26 height 11
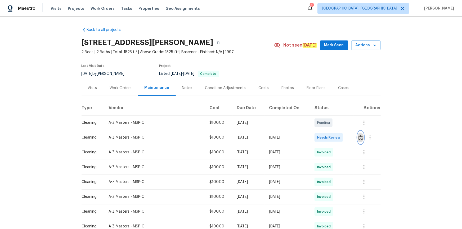
click at [329, 139] on img "button" at bounding box center [360, 137] width 5 height 5
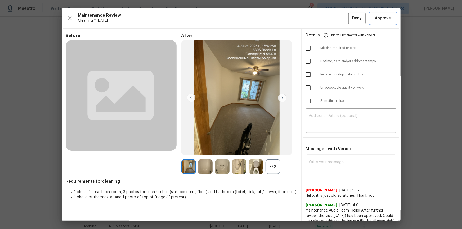
click at [329, 16] on span "Approve" at bounding box center [383, 18] width 16 height 7
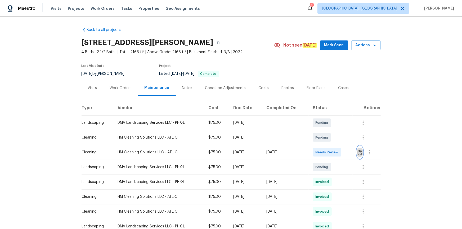
click at [329, 151] on img "button" at bounding box center [360, 152] width 5 height 5
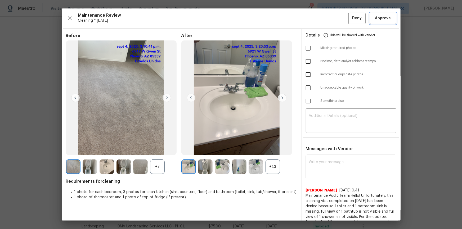
click at [329, 21] on span "Approve" at bounding box center [383, 18] width 16 height 7
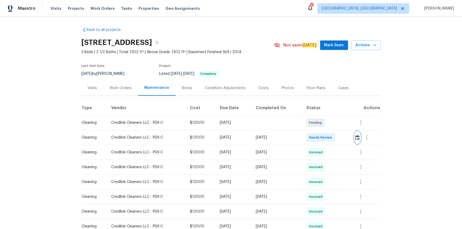
click at [329, 139] on img "button" at bounding box center [357, 137] width 5 height 5
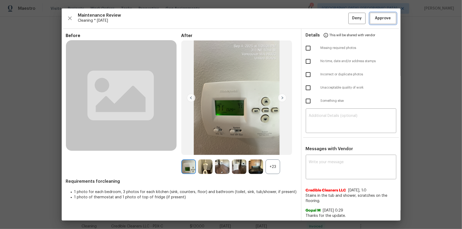
click at [329, 19] on span "Approve" at bounding box center [383, 18] width 16 height 7
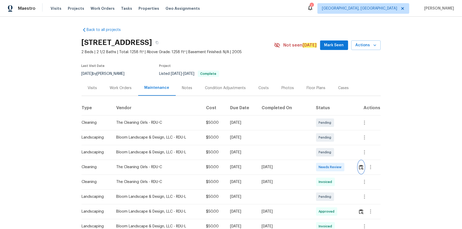
click at [329, 154] on img "button" at bounding box center [361, 167] width 5 height 5
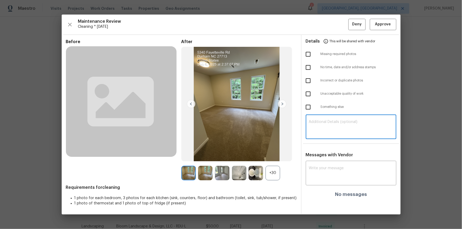
click at [329, 132] on textarea at bounding box center [351, 127] width 84 height 15
paste textarea "Maintenance Audit Team: Hello! Unfortunately, this cleaning visit completed on …"
type textarea "Maintenance Audit Team: Hello! Unfortunately, this cleaning visit completed on …"
click at [329, 154] on div "x ​" at bounding box center [351, 173] width 91 height 23
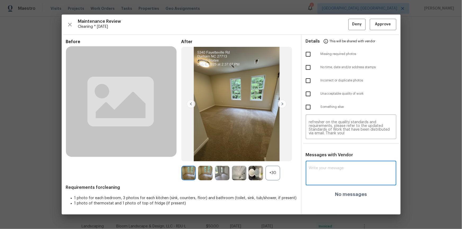
paste textarea "Maintenance Audit Team: Hello! Unfortunately, this cleaning visit completed on …"
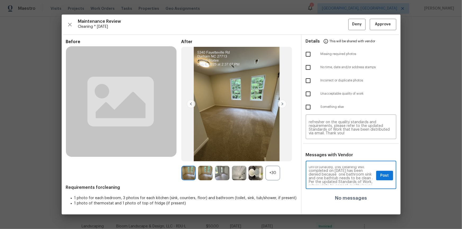
scroll to position [10, 0]
type textarea "Maintenance Audit Team: Hello! Unfortunately, this cleaning visit completed on …"
click at [303, 92] on input "checkbox" at bounding box center [308, 93] width 11 height 11
checkbox input "true"
click at [329, 154] on span "Post" at bounding box center [384, 176] width 8 height 7
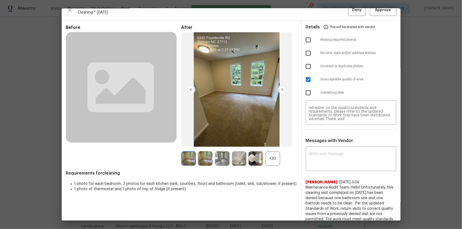
scroll to position [0, 0]
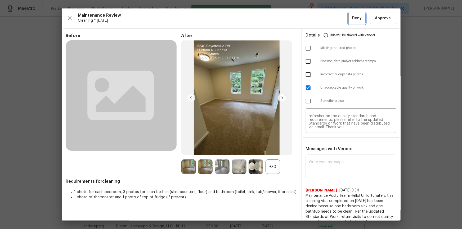
click at [329, 18] on span "Deny" at bounding box center [357, 18] width 10 height 7
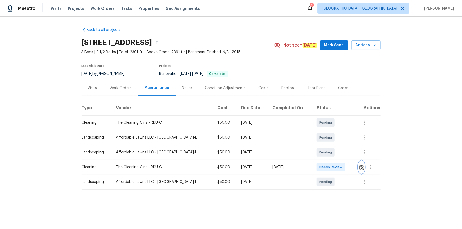
click at [329, 154] on button "button" at bounding box center [361, 167] width 6 height 13
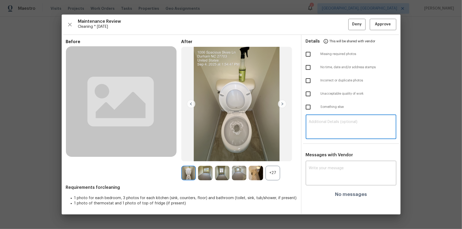
click at [329, 129] on textarea at bounding box center [351, 127] width 84 height 15
paste textarea "Maintenance Audit Team: Hello! Unfortunately, this cleaning visit completed on …"
type textarea "Maintenance Audit Team: Hello! Unfortunately, this cleaning visit completed on …"
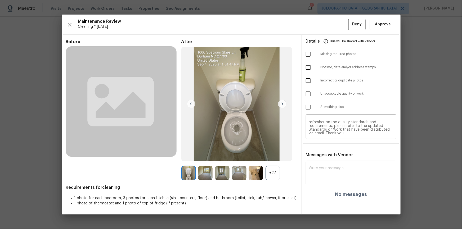
click at [329, 154] on div "x ​" at bounding box center [351, 173] width 91 height 23
paste textarea "Maintenance Audit Team: Hello! Unfortunately, this cleaning visit completed on …"
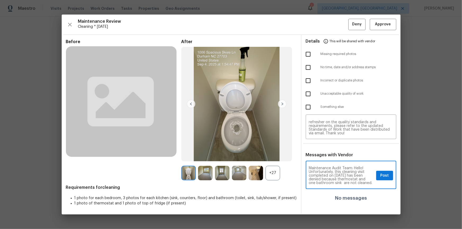
scroll to position [10, 0]
type textarea "Maintenance Audit Team: Hello! Unfortunately, this cleaning visit completed on …"
click at [306, 96] on input "checkbox" at bounding box center [308, 93] width 11 height 11
checkbox input "true"
click at [329, 154] on span "Post" at bounding box center [384, 176] width 8 height 7
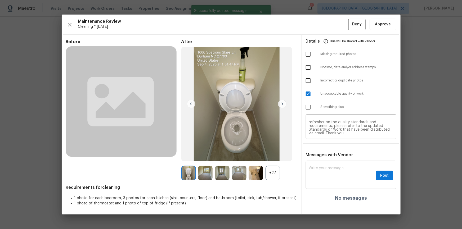
scroll to position [0, 0]
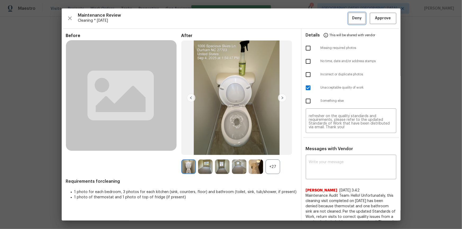
click at [329, 17] on span "Deny" at bounding box center [357, 18] width 10 height 7
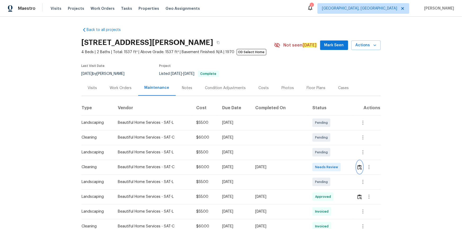
click at [329, 154] on img "button" at bounding box center [359, 167] width 5 height 5
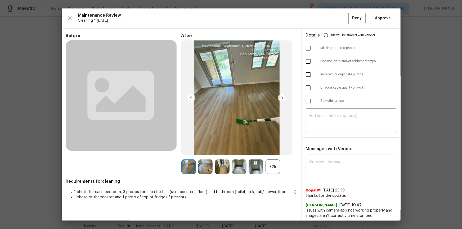
click at [329, 26] on div "Maintenance Review Cleaning * Tue, Sep 02 Deny Approve Before After +25 Require…" at bounding box center [231, 114] width 339 height 212
click at [329, 21] on span "Approve" at bounding box center [383, 18] width 16 height 7
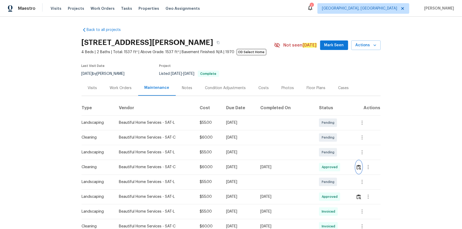
click at [329, 154] on img "button" at bounding box center [359, 167] width 5 height 5
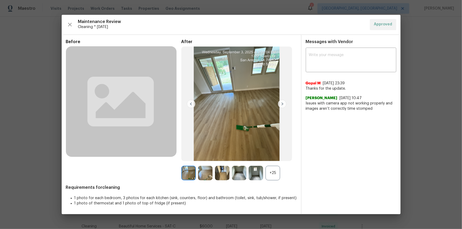
click at [192, 105] on img at bounding box center [191, 104] width 8 height 8
click at [276, 103] on img at bounding box center [236, 104] width 111 height 115
click at [279, 103] on img at bounding box center [282, 104] width 8 height 8
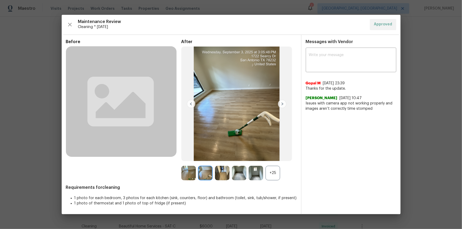
click at [281, 103] on img at bounding box center [282, 104] width 8 height 8
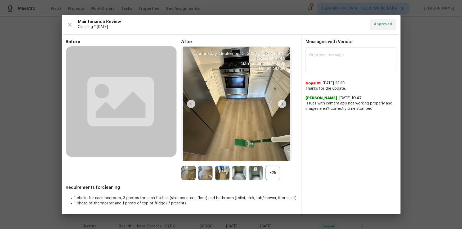
click at [281, 103] on img at bounding box center [282, 104] width 8 height 8
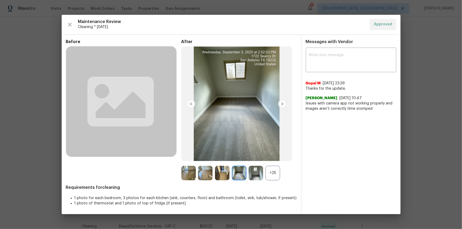
click at [282, 104] on img at bounding box center [282, 104] width 8 height 8
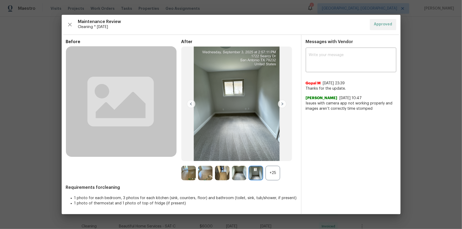
click at [282, 104] on img at bounding box center [282, 104] width 8 height 8
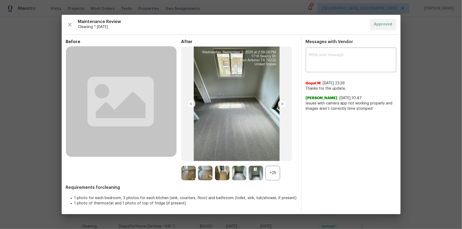
click at [282, 104] on img at bounding box center [282, 104] width 8 height 8
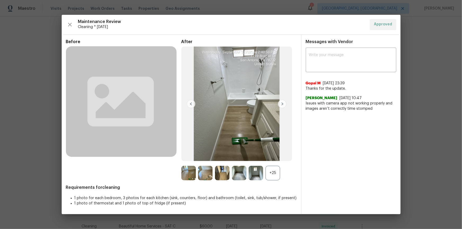
click at [282, 104] on img at bounding box center [282, 104] width 8 height 8
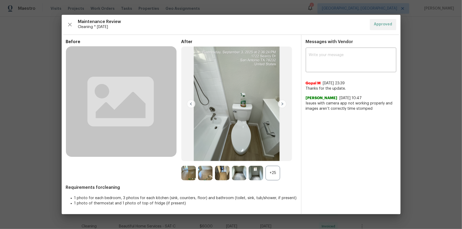
click at [267, 154] on div "+25" at bounding box center [273, 173] width 15 height 15
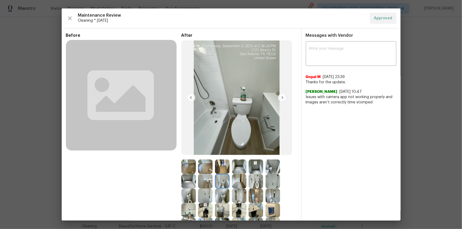
click at [227, 154] on img at bounding box center [222, 181] width 15 height 15
click at [245, 154] on img at bounding box center [239, 181] width 15 height 15
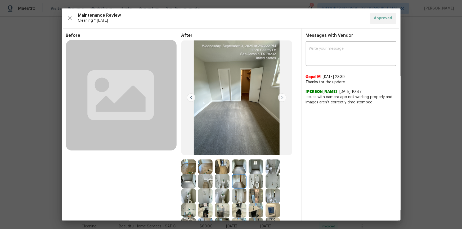
click at [254, 154] on img at bounding box center [256, 181] width 15 height 15
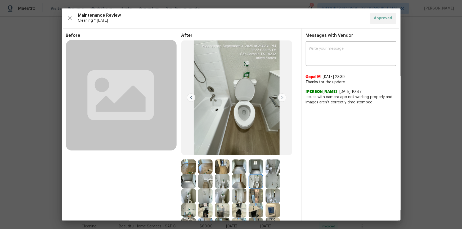
click at [249, 154] on img at bounding box center [256, 181] width 15 height 15
click at [237, 154] on img at bounding box center [239, 181] width 15 height 15
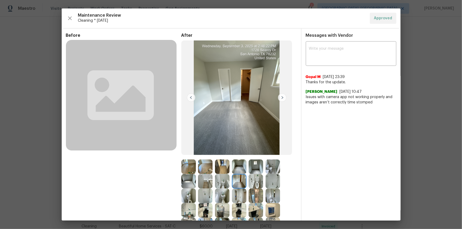
click at [233, 154] on img at bounding box center [239, 181] width 15 height 15
drag, startPoint x: 228, startPoint y: 188, endPoint x: 224, endPoint y: 188, distance: 3.7
click at [227, 154] on div at bounding box center [223, 181] width 17 height 15
click at [210, 154] on img at bounding box center [205, 181] width 15 height 15
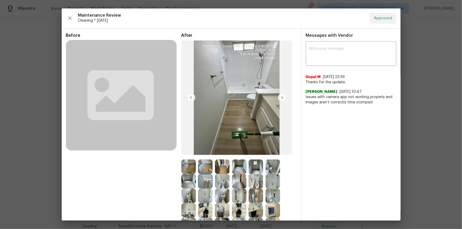
drag, startPoint x: 210, startPoint y: 188, endPoint x: 234, endPoint y: 182, distance: 24.8
click at [211, 154] on img at bounding box center [205, 181] width 15 height 15
click at [236, 154] on img at bounding box center [239, 181] width 15 height 15
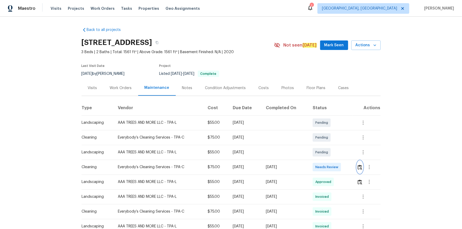
click at [329, 154] on img "button" at bounding box center [360, 167] width 5 height 5
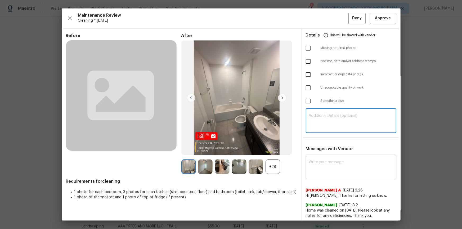
click at [329, 119] on textarea at bounding box center [351, 121] width 84 height 15
paste textarea "Maintenance Audit Team: Hello! Unfortunately, this cleaning visit completed on …"
type textarea "Maintenance Audit Team: Hello! Unfortunately, this cleaning visit completed on …"
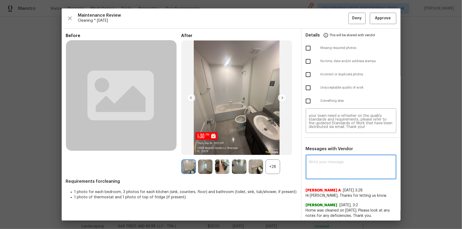
click at [326, 154] on textarea at bounding box center [351, 167] width 84 height 15
paste textarea "Maintenance Audit Team: Hello! Unfortunately, this cleaning visit completed on …"
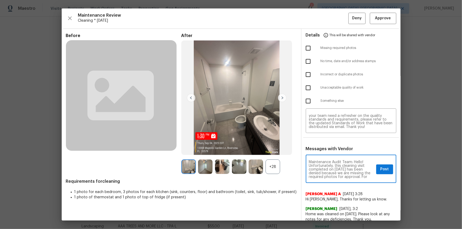
scroll to position [10, 0]
type textarea "Maintenance Audit Team: Hello! Unfortunately, this cleaning visit completed on …"
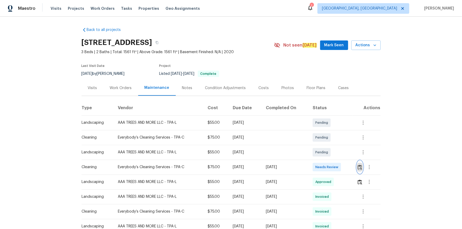
click at [329, 154] on img "button" at bounding box center [360, 167] width 5 height 5
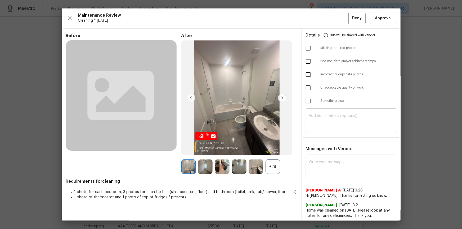
click at [329, 122] on textarea at bounding box center [351, 121] width 84 height 15
paste textarea "Maintenance Audit Team: Hello! Unfortunately, this cleaning visit completed on …"
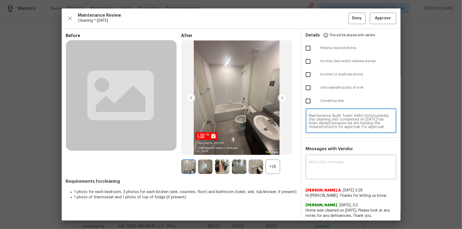
scroll to position [44, 0]
type textarea "Maintenance Audit Team: Hello! Unfortunately, this cleaning visit completed on …"
click at [329, 154] on textarea at bounding box center [351, 167] width 84 height 15
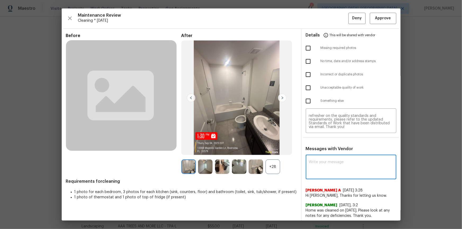
paste textarea "Maintenance Audit Team: Hello! Unfortunately, this cleaning visit completed on …"
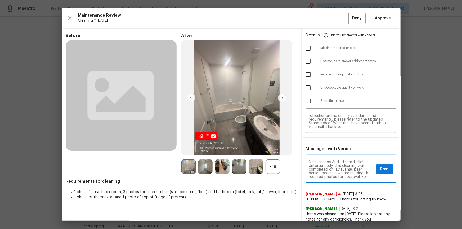
scroll to position [10, 0]
type textarea "Maintenance Audit Team: Hello! Unfortunately, this cleaning visit completed on …"
drag, startPoint x: 452, startPoint y: 95, endPoint x: 426, endPoint y: 103, distance: 27.1
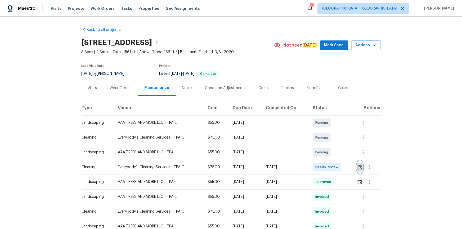
click at [329, 154] on img "button" at bounding box center [360, 167] width 5 height 5
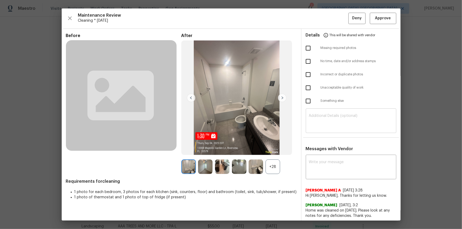
click at [329, 110] on div "​" at bounding box center [351, 121] width 91 height 23
paste textarea "Maintenance Audit Team: Hello! Unfortunately, this cleaning visit completed on …"
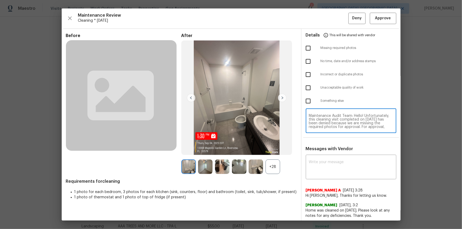
scroll to position [44, 0]
type textarea "Maintenance Audit Team: Hello! Unfortunately, this cleaning visit completed on …"
click at [329, 154] on textarea at bounding box center [351, 167] width 84 height 15
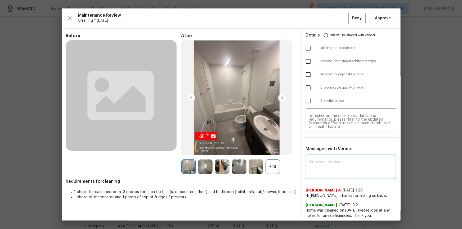
paste textarea "Maintenance Audit Team: Hello! Unfortunately, this cleaning visit completed on …"
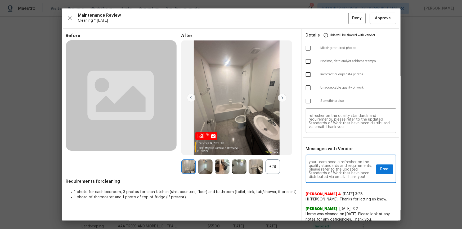
type textarea "Maintenance Audit Team: Hello! Unfortunately, this cleaning visit completed on …"
click at [329, 154] on div "Maintenance Audit Team: Hello! Unfortunately, this cleaning visit completed on …" at bounding box center [351, 169] width 91 height 27
drag, startPoint x: 304, startPoint y: 47, endPoint x: 344, endPoint y: 120, distance: 83.4
click at [303, 47] on input "checkbox" at bounding box center [308, 48] width 11 height 11
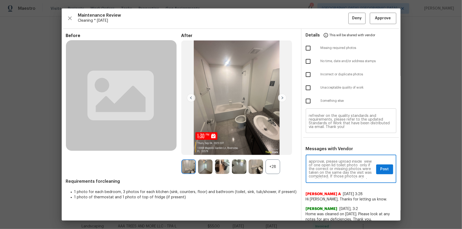
checkbox input "true"
click at [329, 154] on span "Post" at bounding box center [384, 169] width 8 height 7
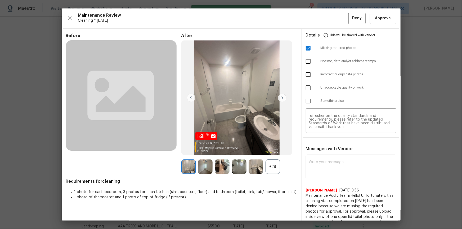
scroll to position [0, 0]
click at [329, 20] on span "Deny" at bounding box center [357, 18] width 10 height 7
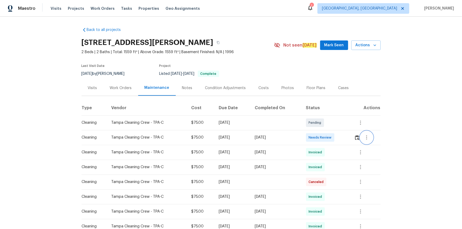
click at [329, 138] on button "button" at bounding box center [366, 137] width 13 height 13
click at [329, 133] on div at bounding box center [231, 114] width 462 height 229
click at [329, 140] on img "button" at bounding box center [357, 137] width 5 height 5
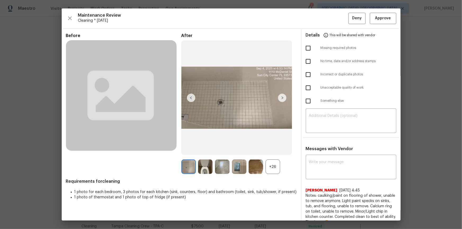
click at [329, 30] on div "Details This will be shared with vendor" at bounding box center [351, 35] width 91 height 13
click at [329, 16] on span "Approve" at bounding box center [383, 18] width 16 height 7
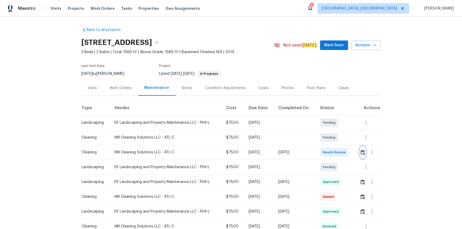
click at [364, 154] on img "button" at bounding box center [363, 152] width 5 height 5
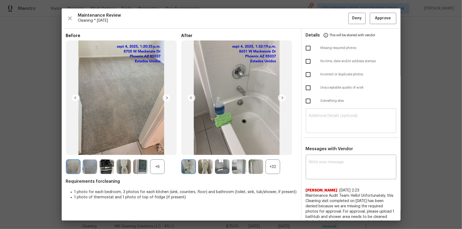
click at [335, 119] on textarea at bounding box center [351, 121] width 84 height 15
paste textarea "Maintenance Audit Team: Hello! Unfortunately, this cleaning visit completed on …"
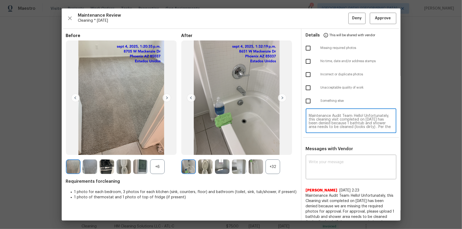
scroll to position [44, 0]
type textarea "Maintenance Audit Team: Hello! Unfortunately, this cleaning visit completed on …"
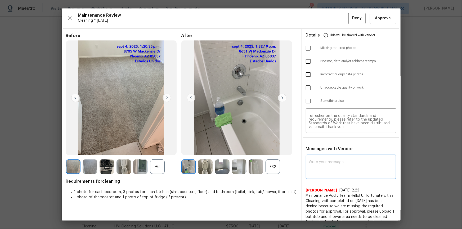
click at [322, 167] on textarea at bounding box center [351, 167] width 84 height 15
paste textarea "Maintenance Audit Team: Hello! Unfortunately, this cleaning visit completed on …"
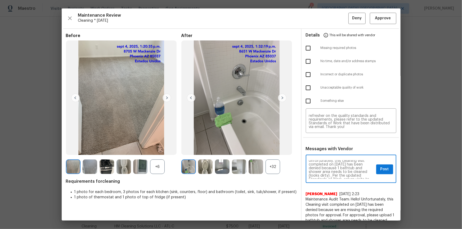
scroll to position [10, 0]
type textarea "Maintenance Audit Team: Hello! Unfortunately, this cleaning visit completed on …"
click at [305, 90] on input "checkbox" at bounding box center [308, 87] width 11 height 11
checkbox input "true"
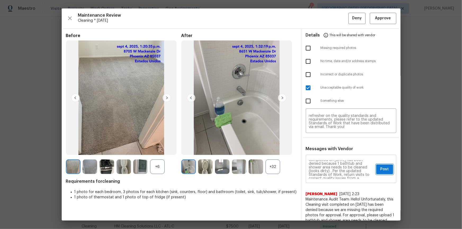
click at [380, 170] on span "Post" at bounding box center [384, 169] width 8 height 7
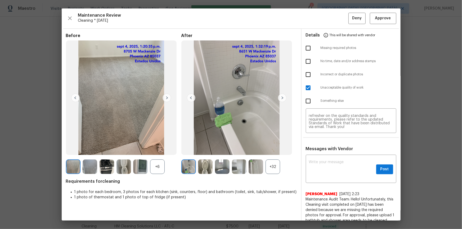
scroll to position [0, 0]
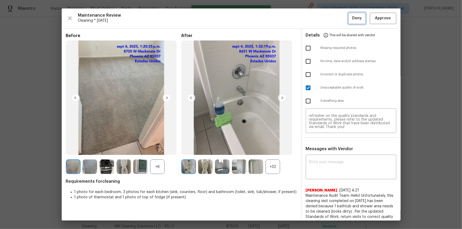
click at [354, 17] on span "Deny" at bounding box center [357, 18] width 10 height 7
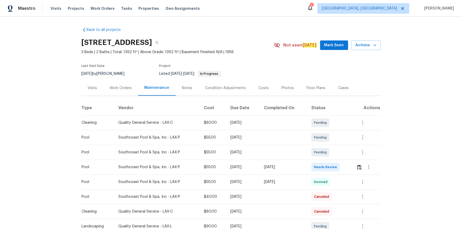
click at [40, 103] on div "Back to all projects [STREET_ADDRESS] 3 Beds | 2 Baths | Total: 1392 ft² | Abov…" at bounding box center [231, 123] width 462 height 213
